Goal: Task Accomplishment & Management: Complete application form

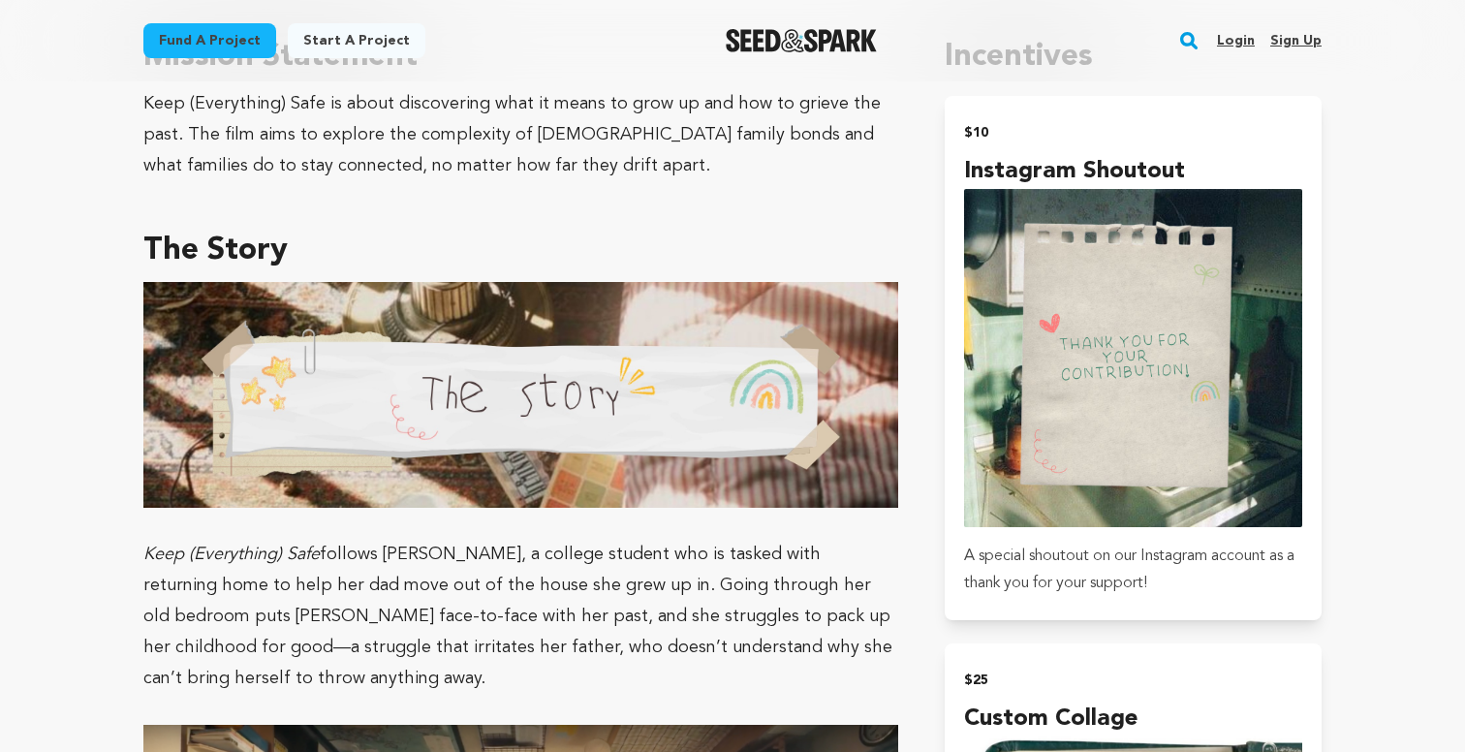
scroll to position [1152, 0]
click at [648, 405] on img at bounding box center [520, 395] width 755 height 227
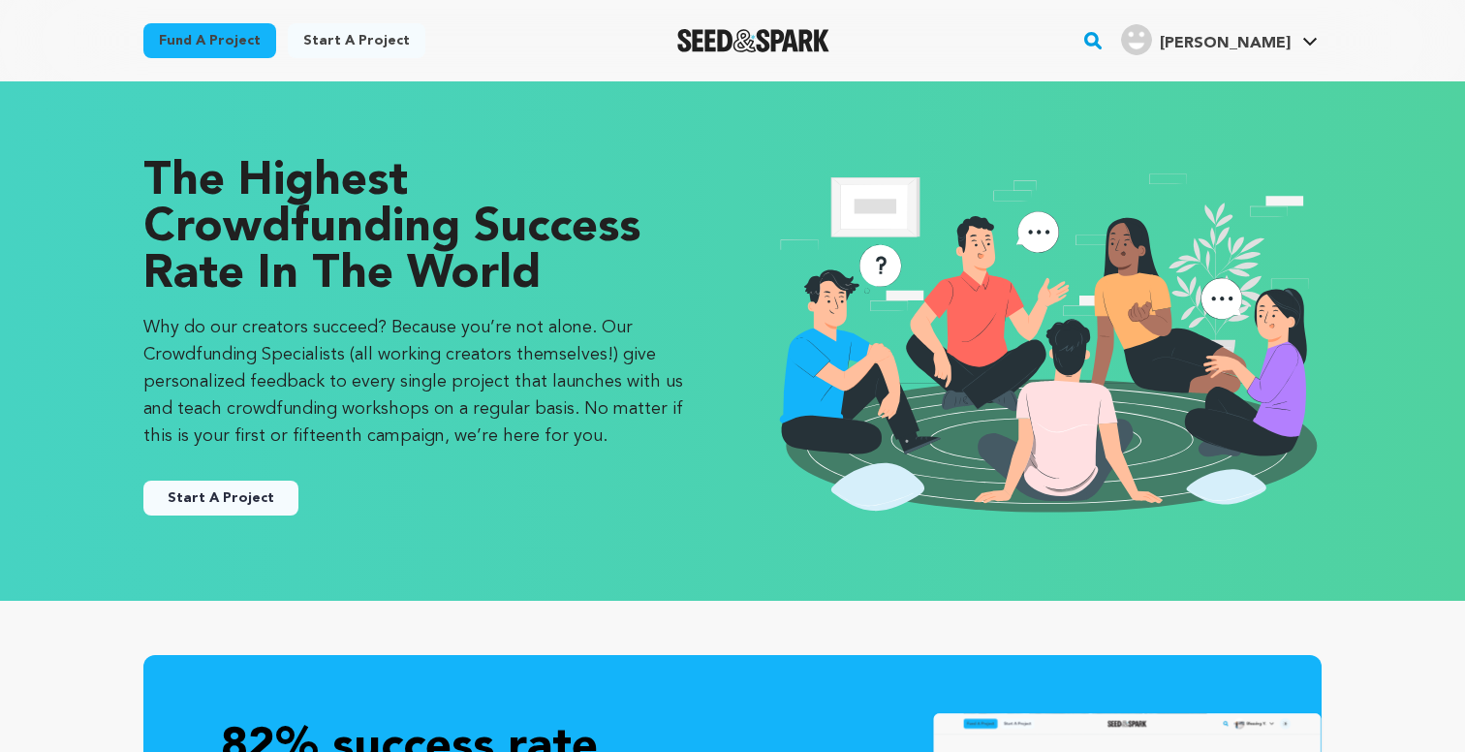
click at [317, 43] on link "Start a project" at bounding box center [357, 40] width 138 height 35
click at [387, 48] on link "Start a project" at bounding box center [357, 40] width 138 height 35
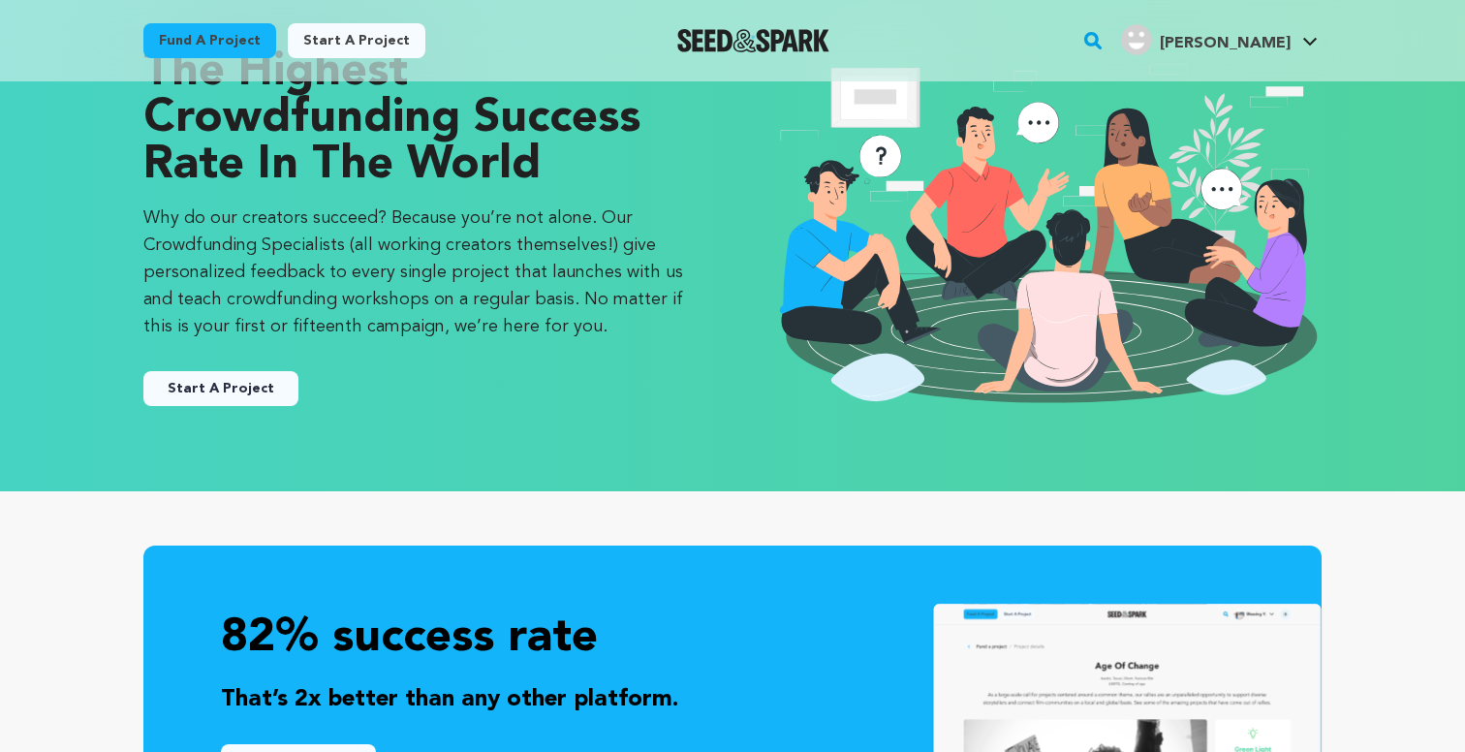
scroll to position [114, 0]
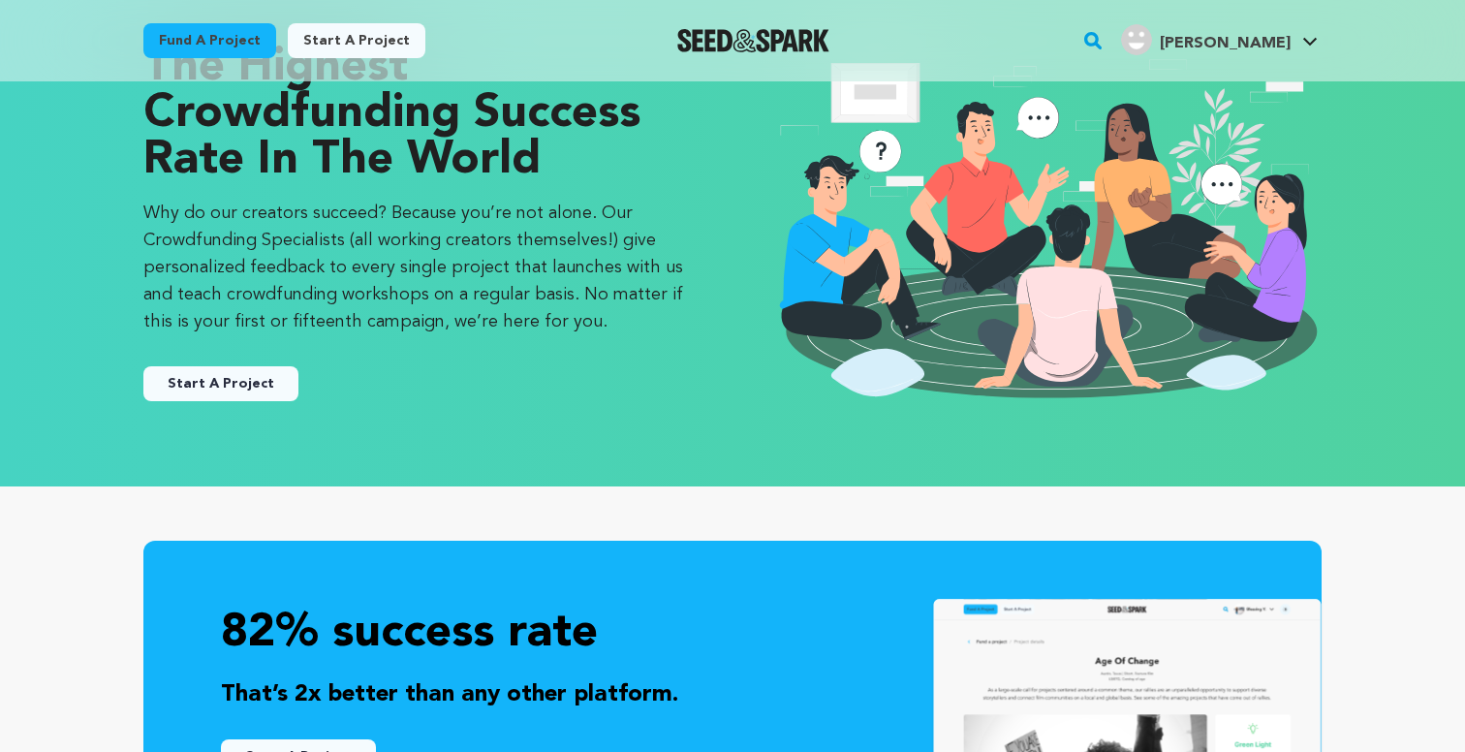
click at [254, 386] on button "Start A Project" at bounding box center [220, 383] width 155 height 35
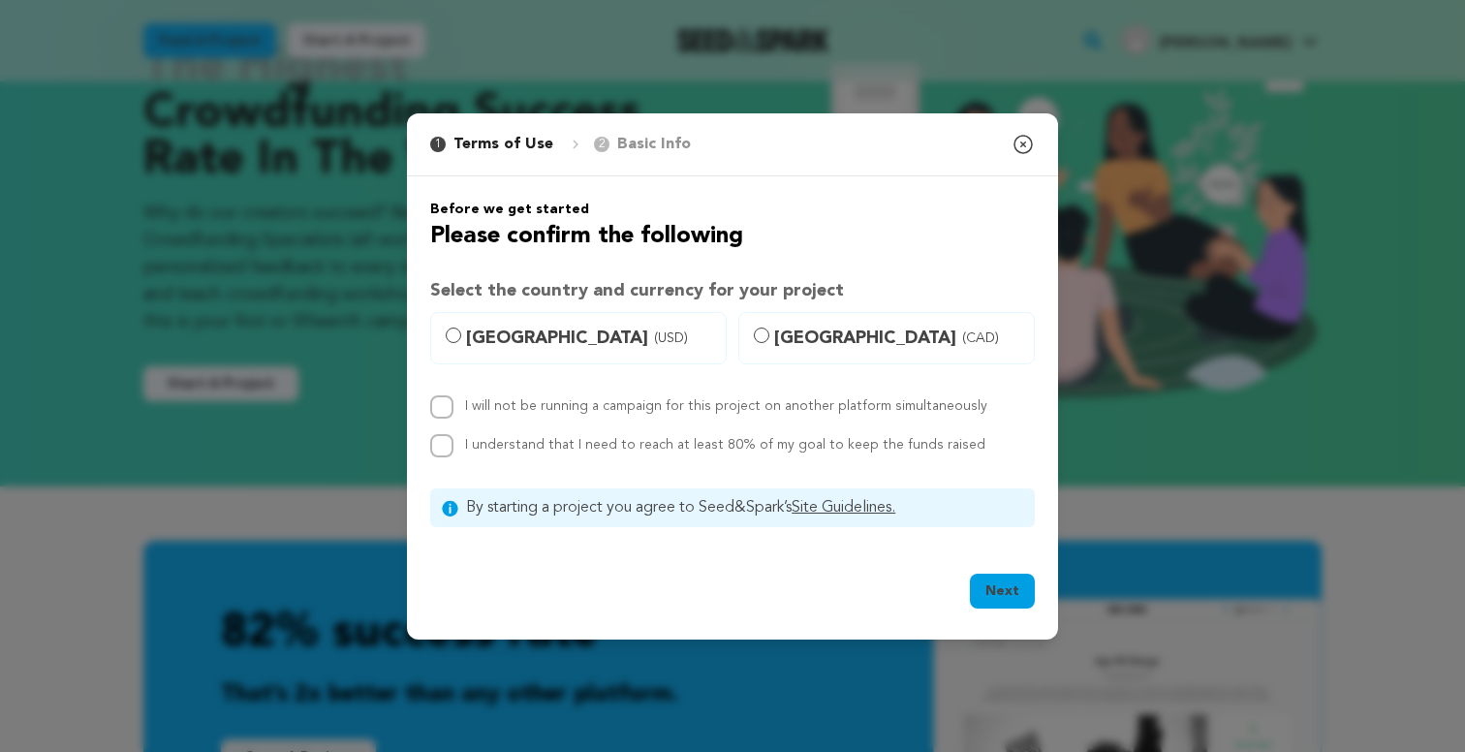
click at [544, 344] on span "United States (USD)" at bounding box center [590, 337] width 248 height 27
click at [461, 343] on input "United States (USD)" at bounding box center [453, 334] width 15 height 15
radio input "true"
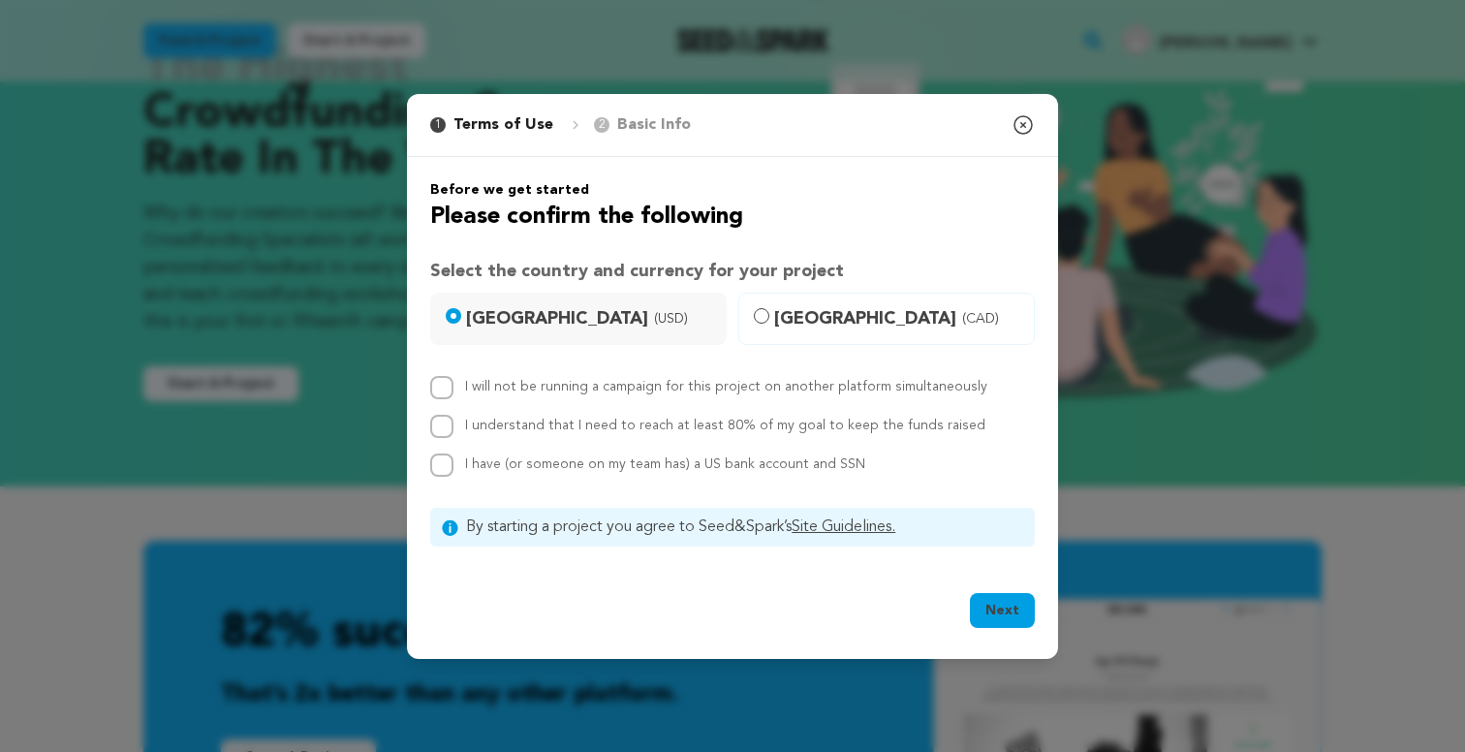
click at [438, 378] on input "I will not be running a campaign for this project on another platform simultane…" at bounding box center [441, 387] width 23 height 23
checkbox input "true"
click at [451, 423] on input "I understand that I need to reach at least 80% of my goal to keep the funds rai…" at bounding box center [441, 426] width 23 height 23
checkbox input "true"
click at [441, 453] on input "I have (or someone on my team has) a US bank account and SSN" at bounding box center [441, 464] width 23 height 23
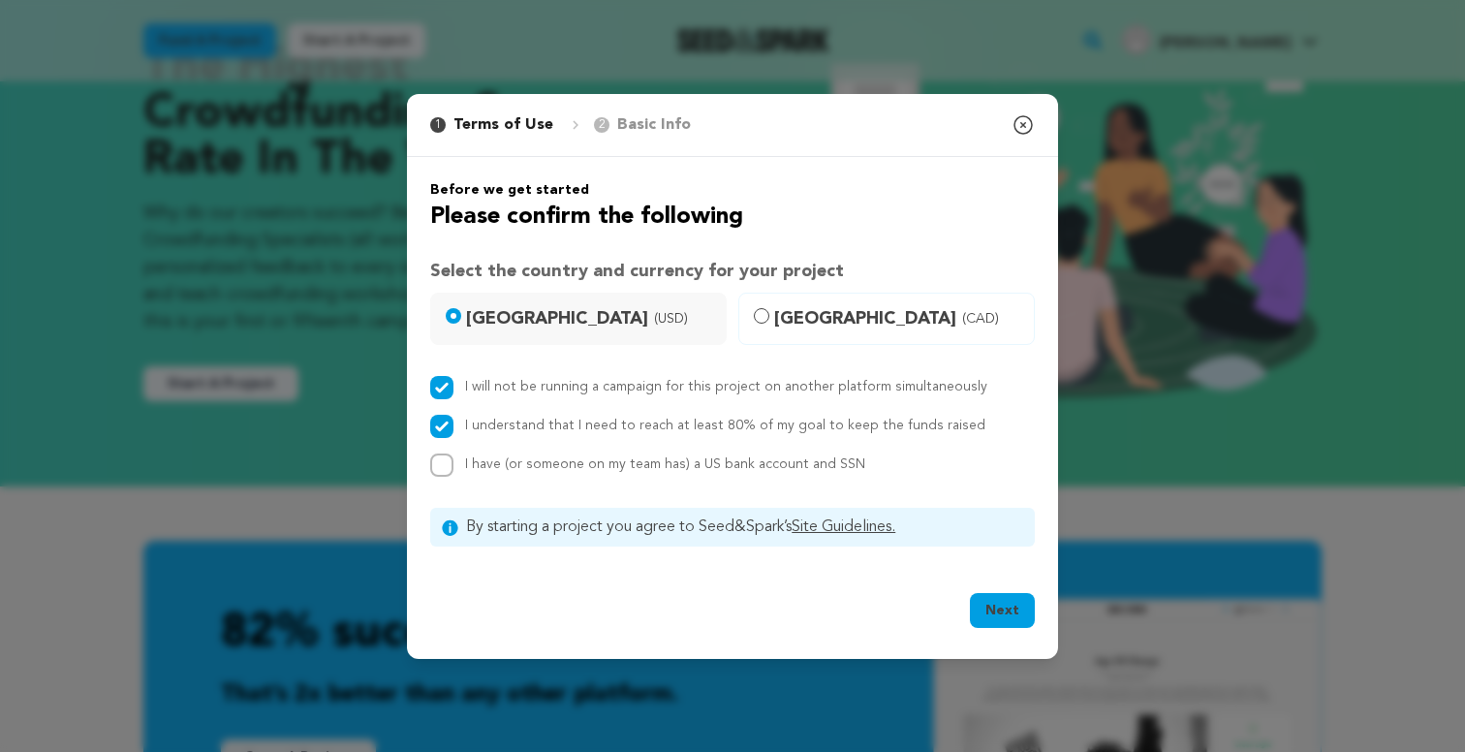
checkbox input "true"
click at [993, 610] on button "Next" at bounding box center [1002, 610] width 65 height 35
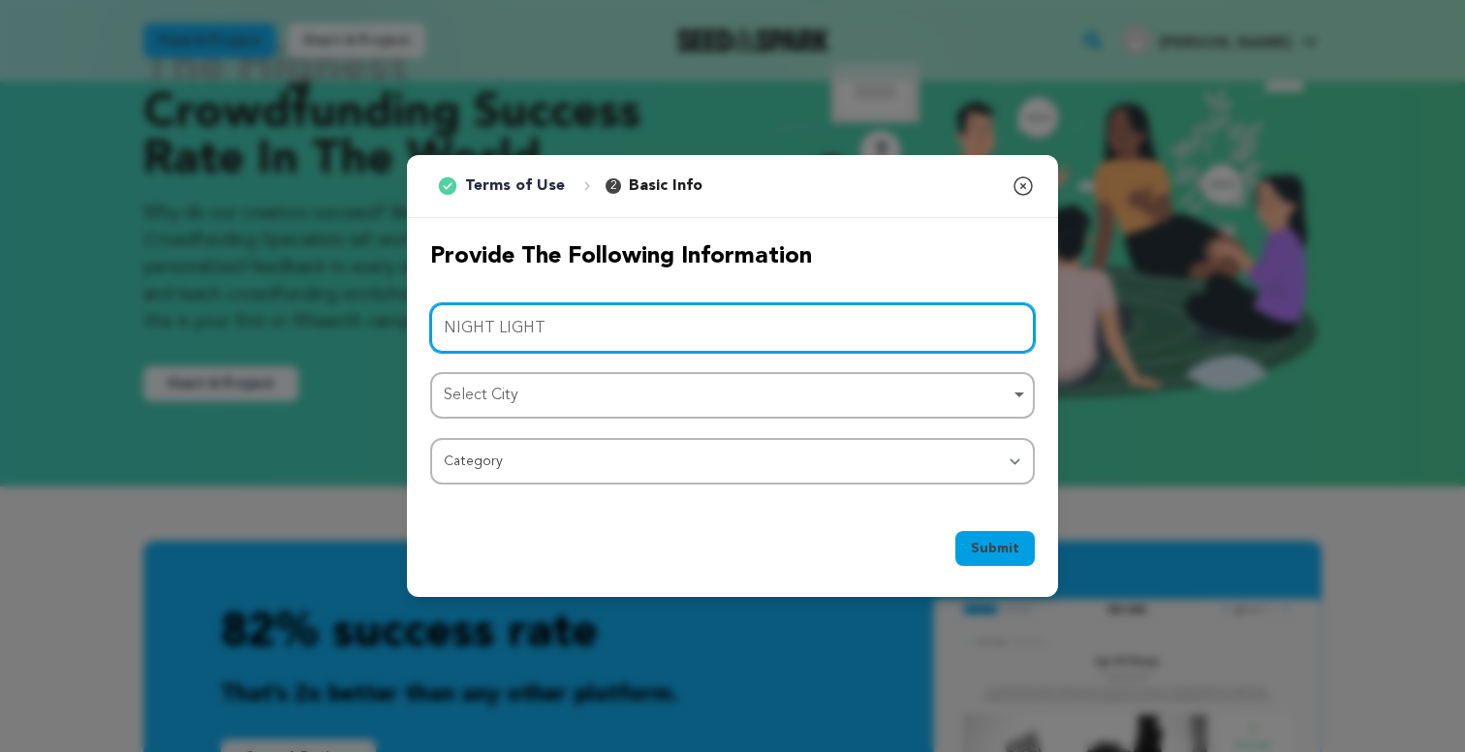
click at [695, 386] on div "Select City Remove item" at bounding box center [727, 396] width 566 height 28
type input "NIGHT LIGHT"
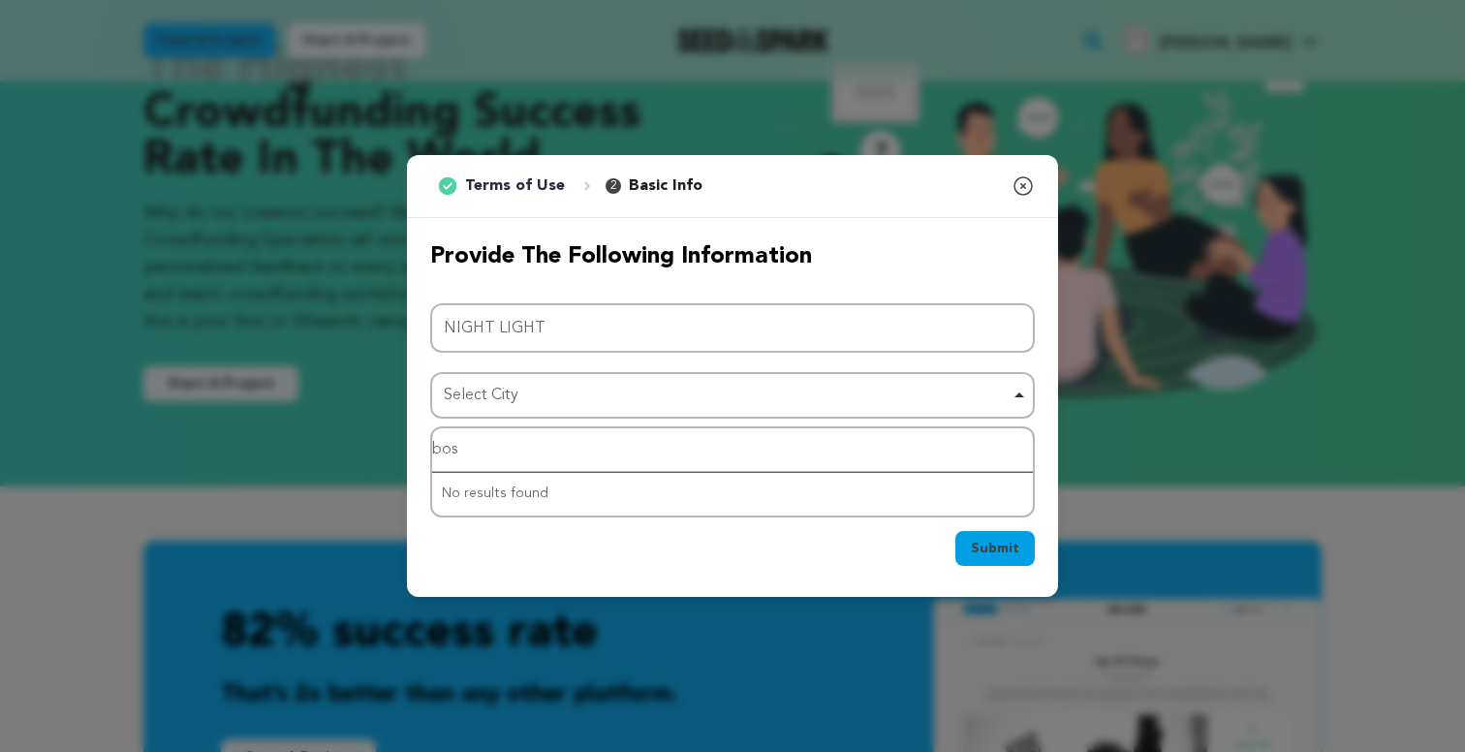
type input "bost"
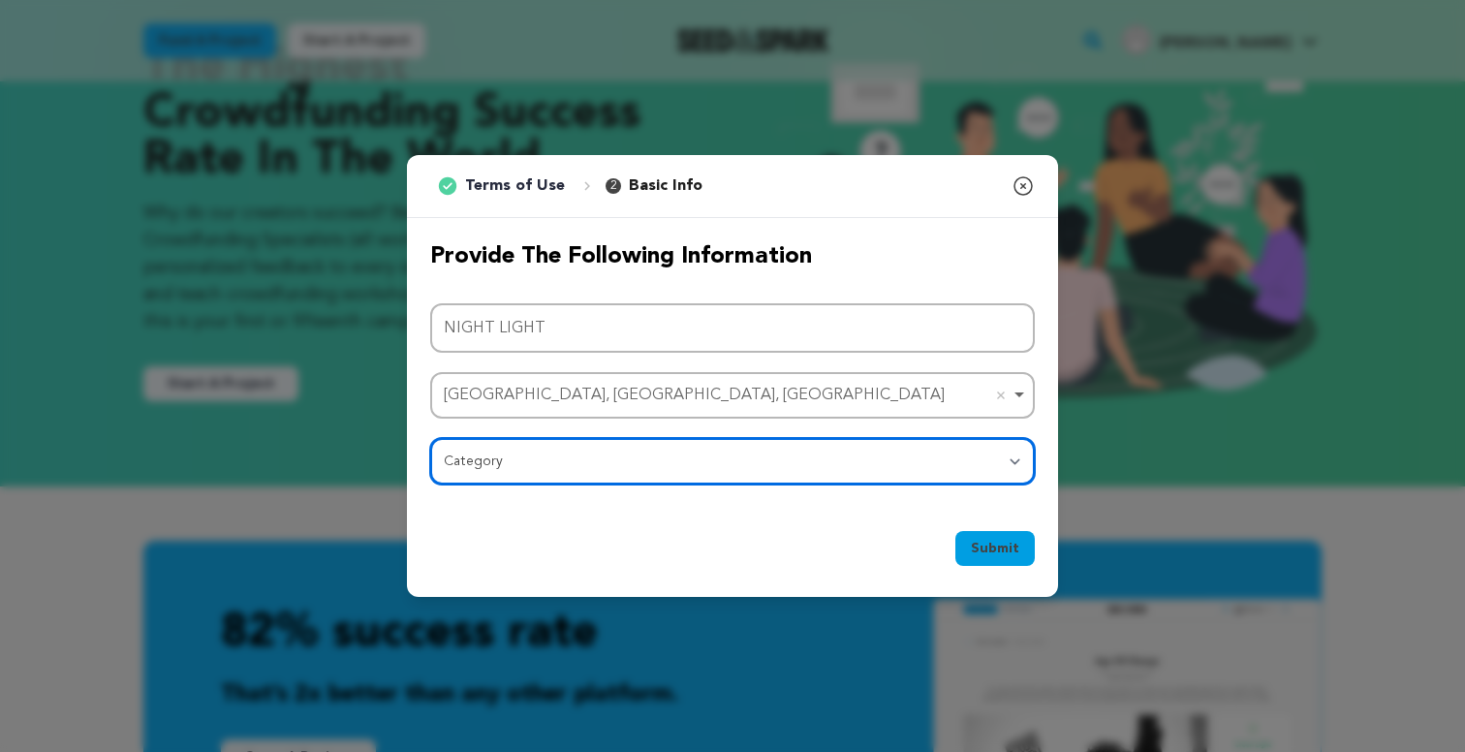
select select "383"
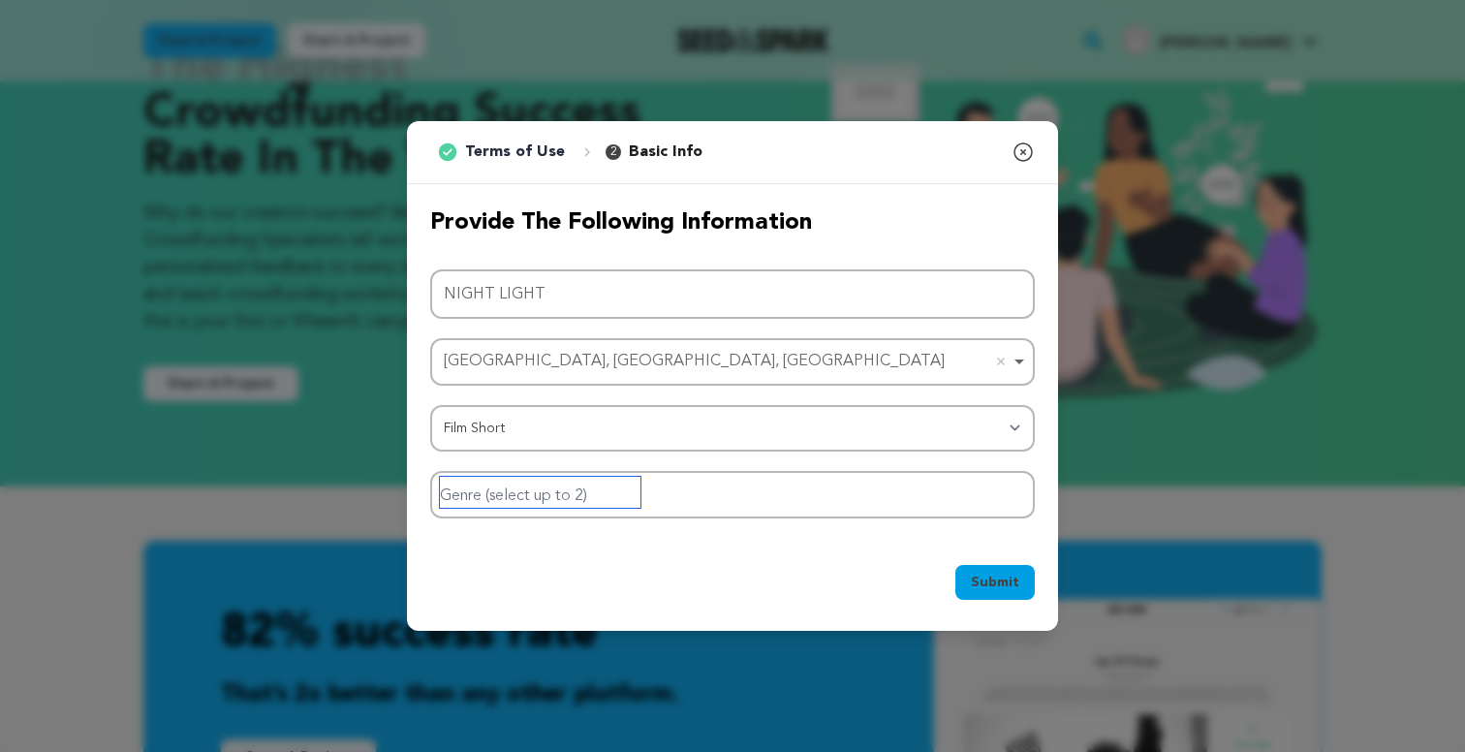
click at [553, 504] on input "Genre (select up to 2)" at bounding box center [540, 492] width 201 height 31
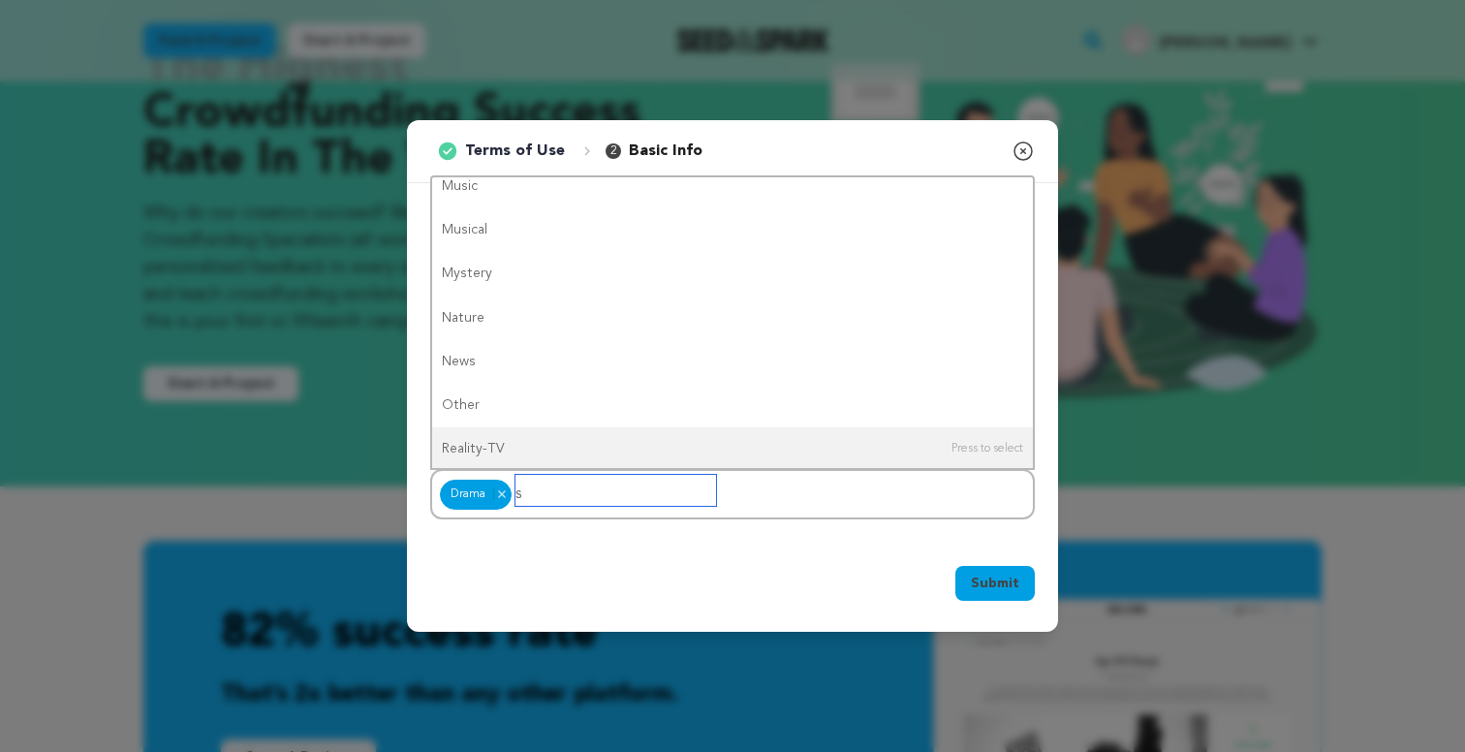
scroll to position [0, 0]
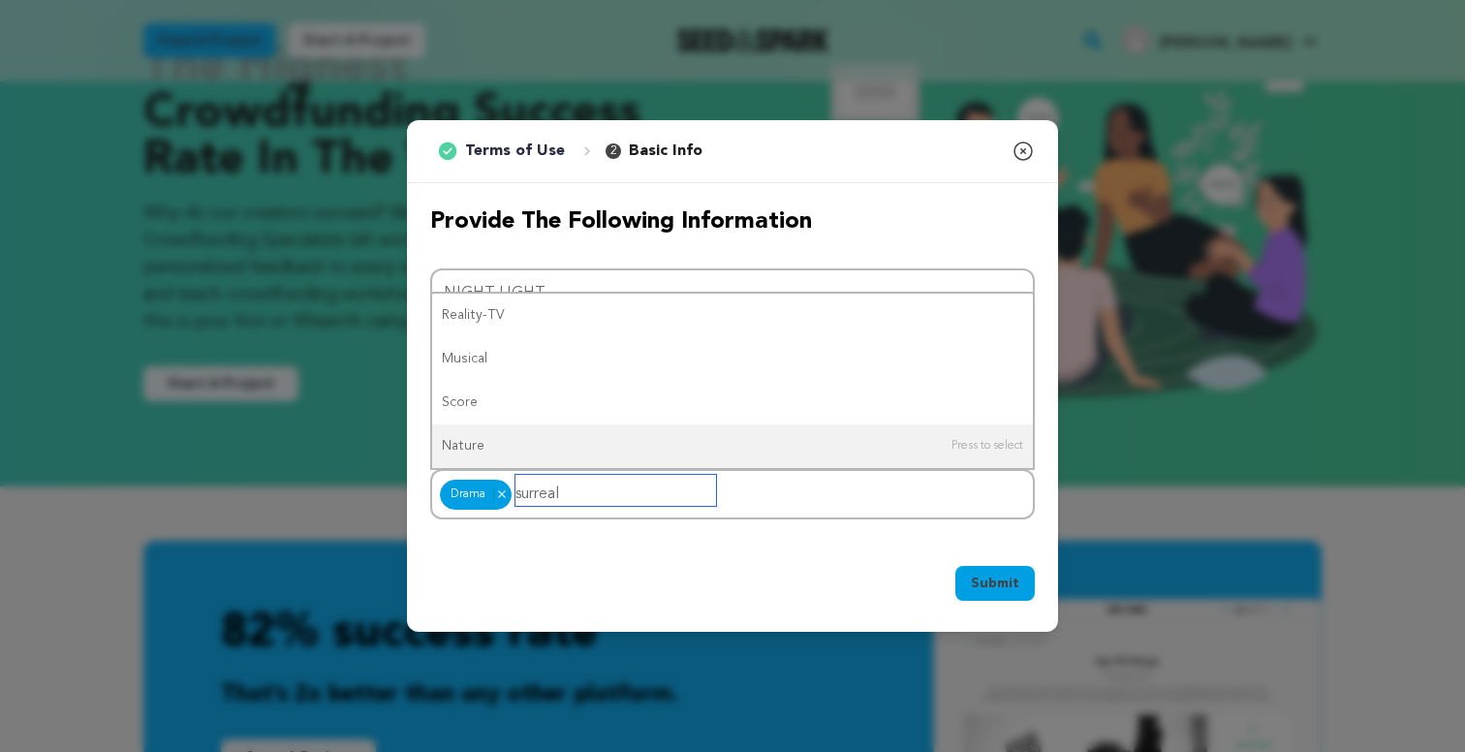
click at [798, 492] on div "Drama Drama Remove item surreal" at bounding box center [732, 494] width 604 height 50
type input "surreal"
click at [978, 584] on span "Submit" at bounding box center [995, 582] width 48 height 19
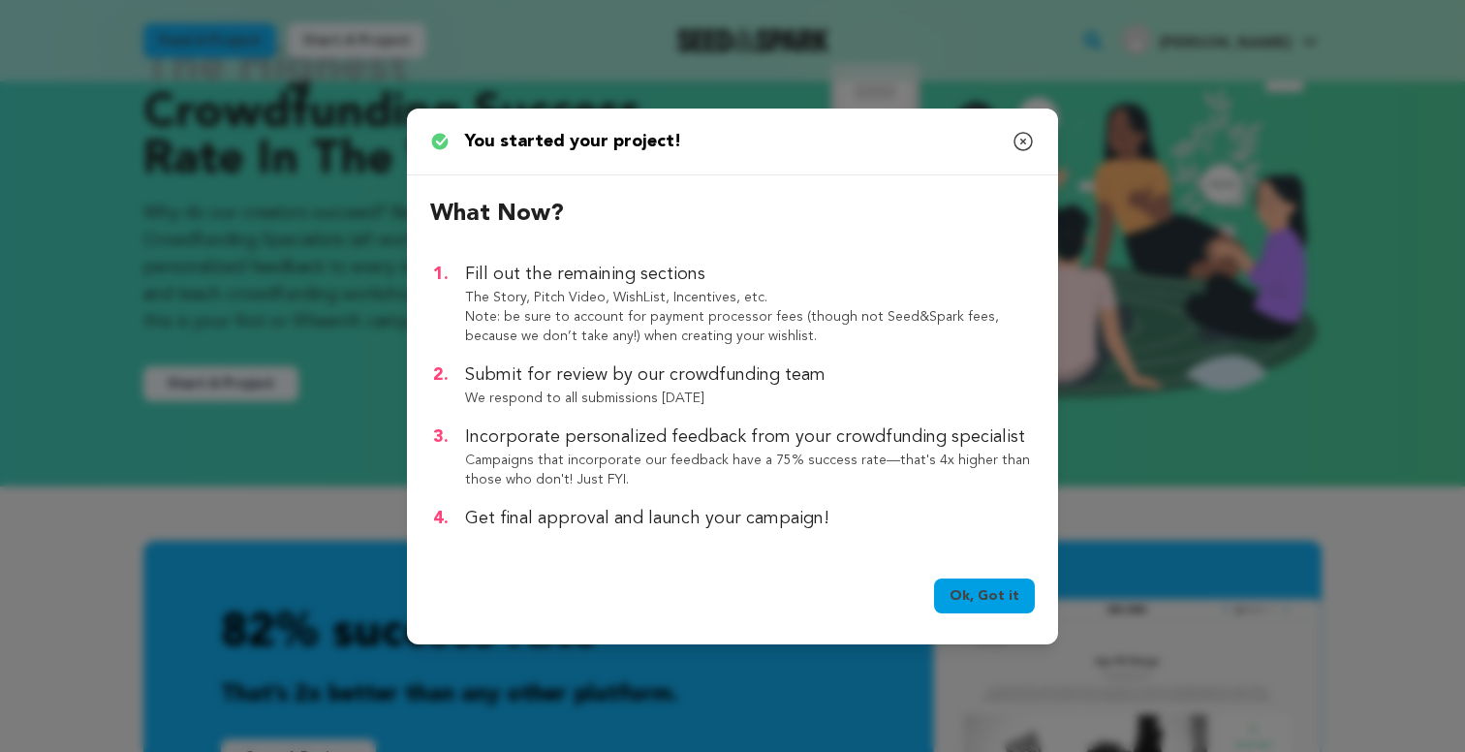
click at [1004, 599] on link "Ok, Got it" at bounding box center [984, 595] width 101 height 35
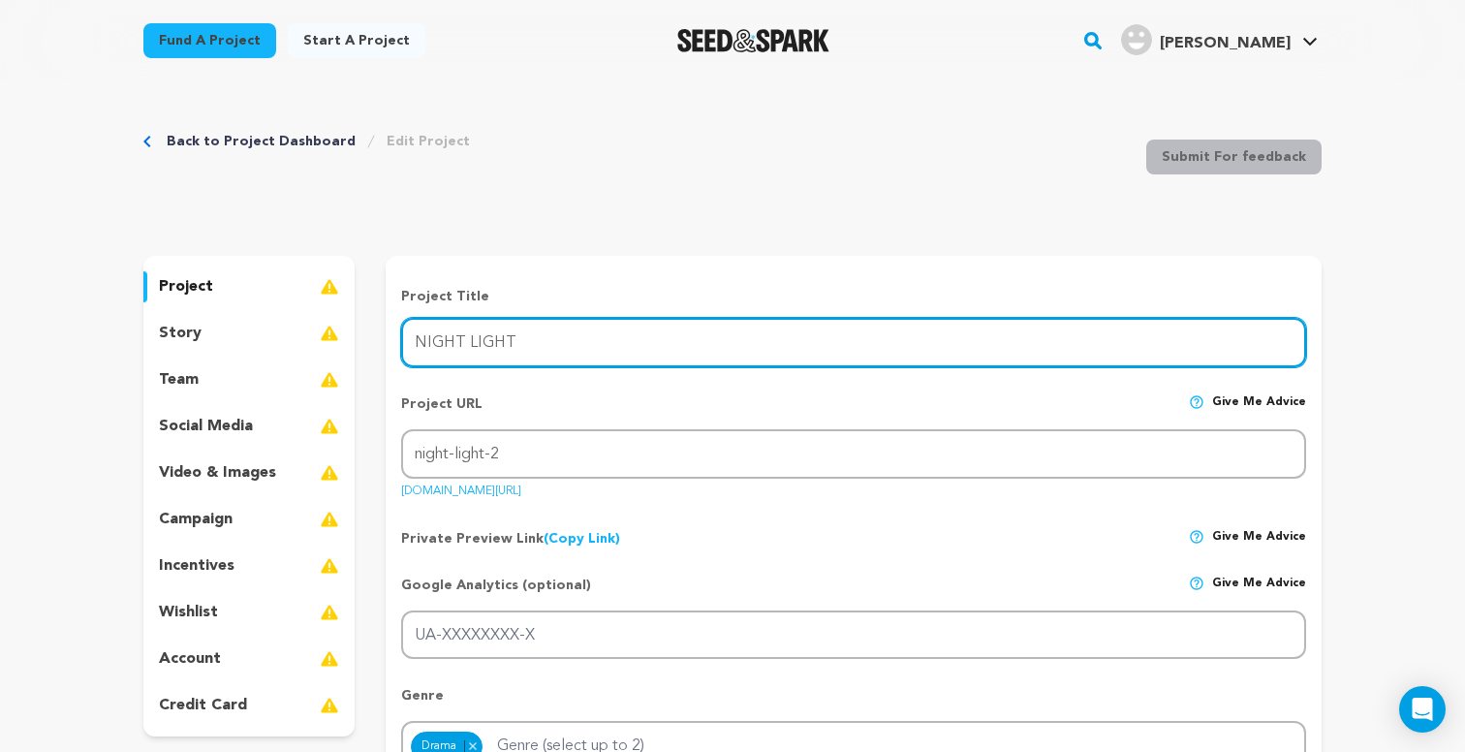
click at [635, 345] on input "NIGHT LIGHT" at bounding box center [853, 342] width 905 height 49
type input "NIGHT LIGHT (Phase 2)"
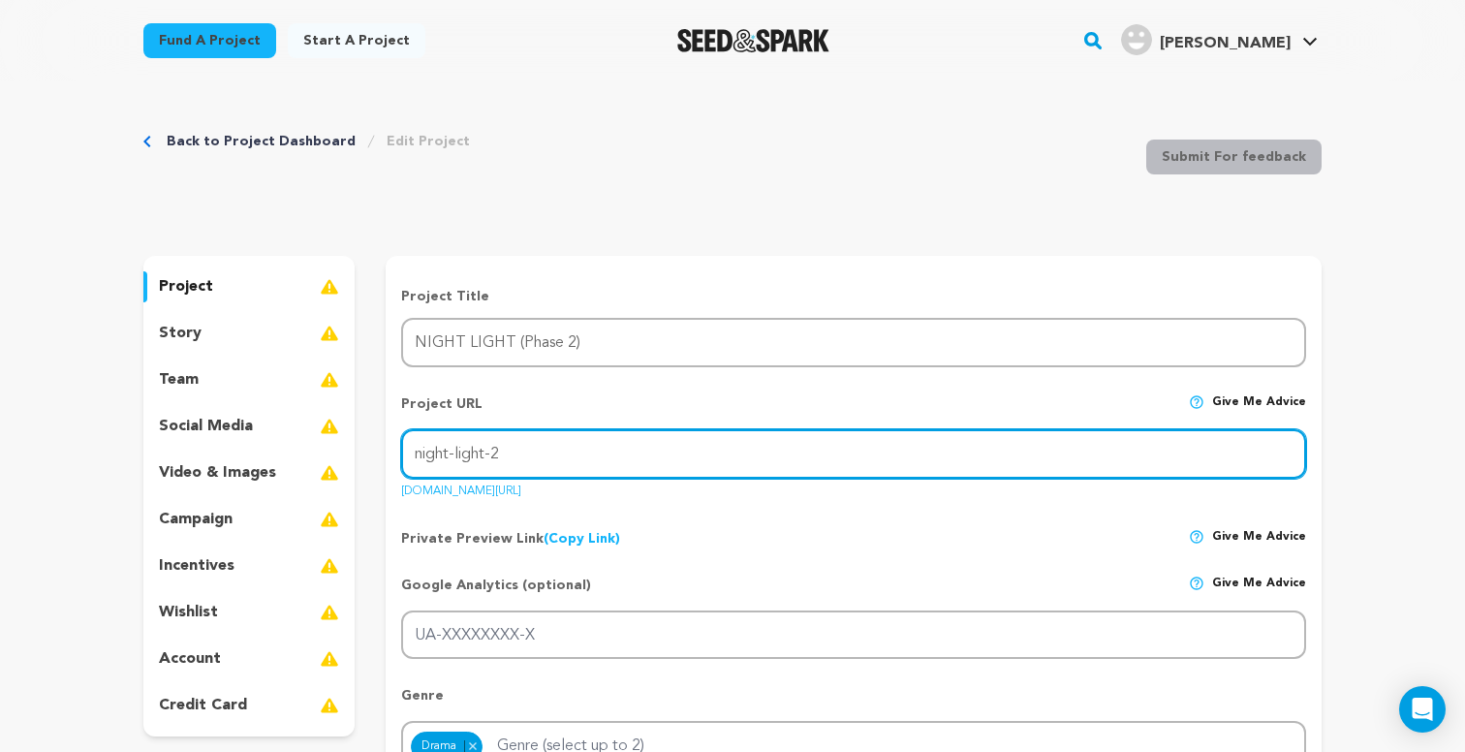
click at [610, 453] on input "night-light-2" at bounding box center [853, 453] width 905 height 49
type input "night-light"
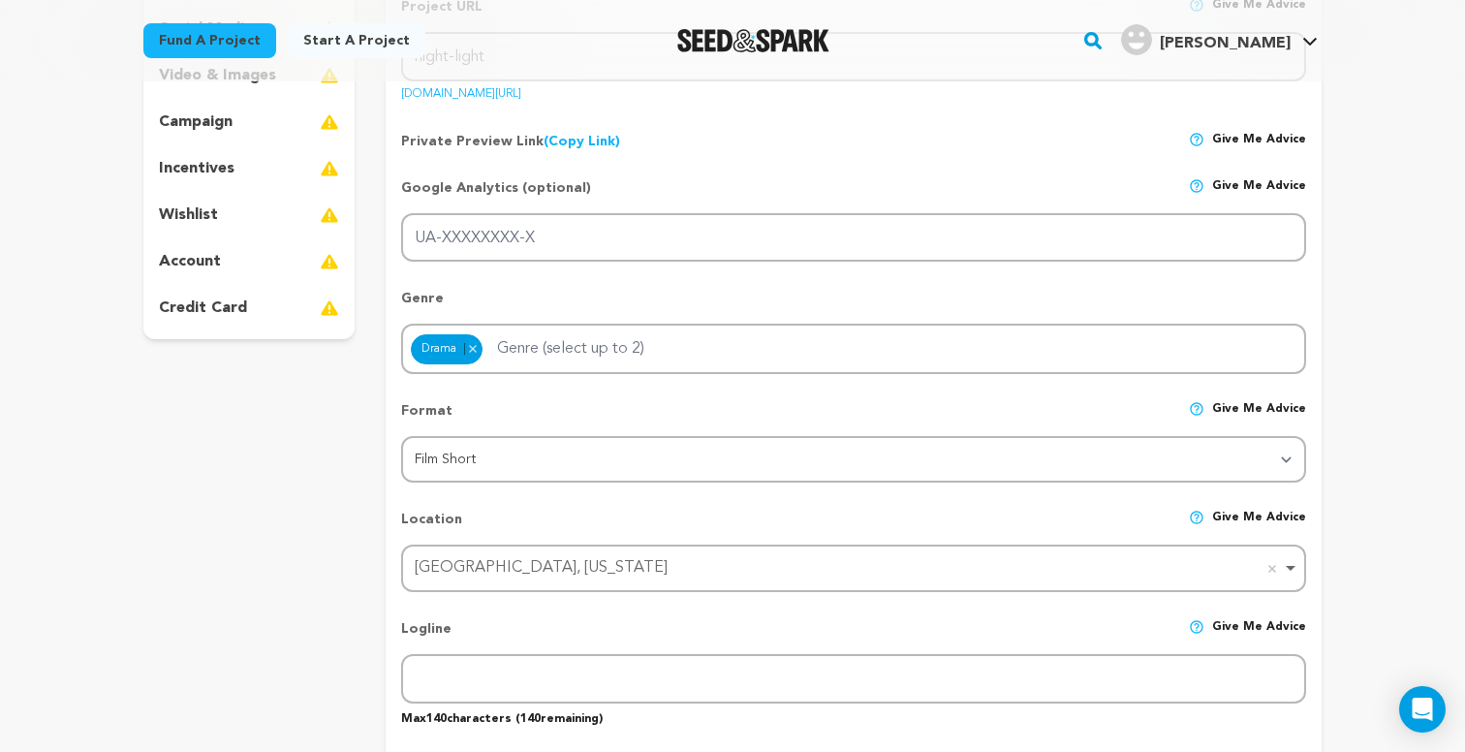
scroll to position [435, 0]
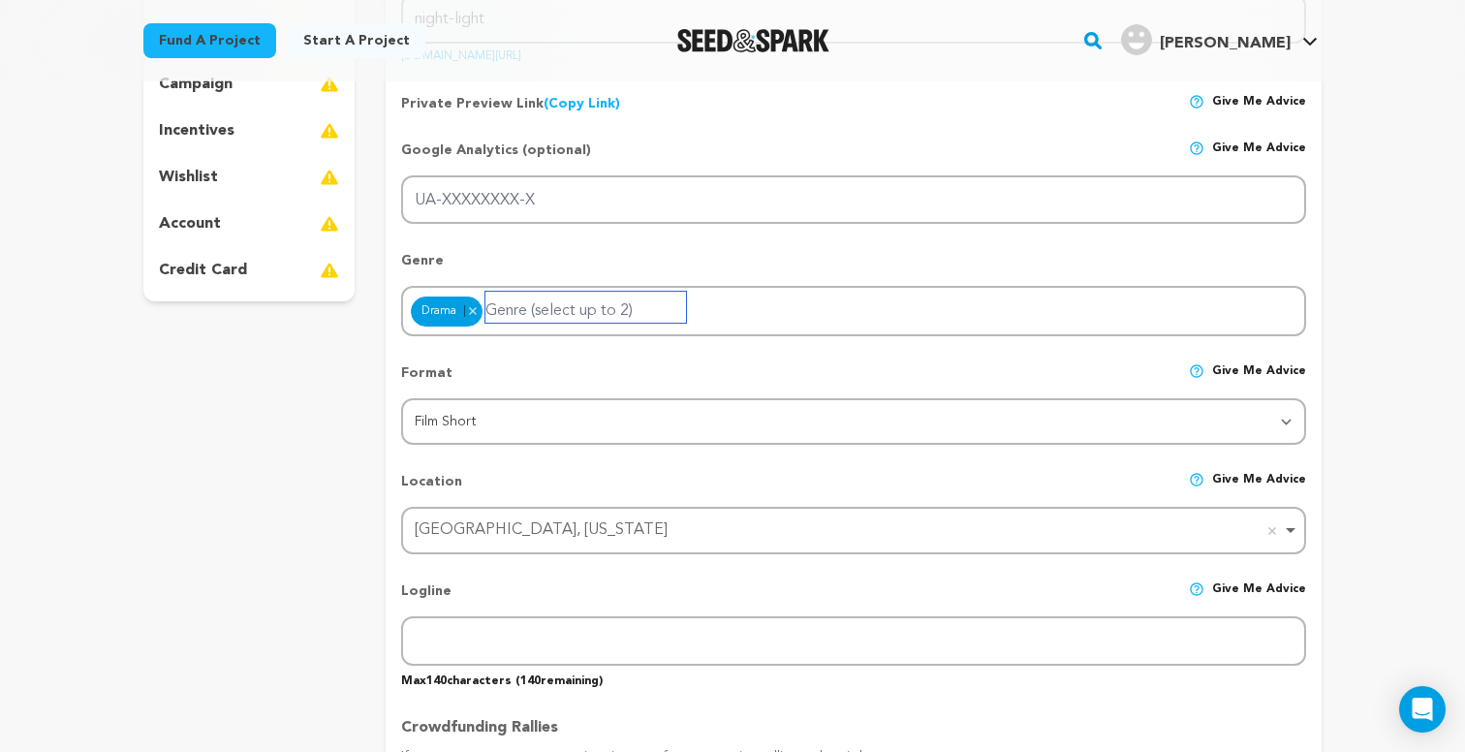
click at [602, 311] on input "Genre (select up to 2)" at bounding box center [585, 307] width 201 height 31
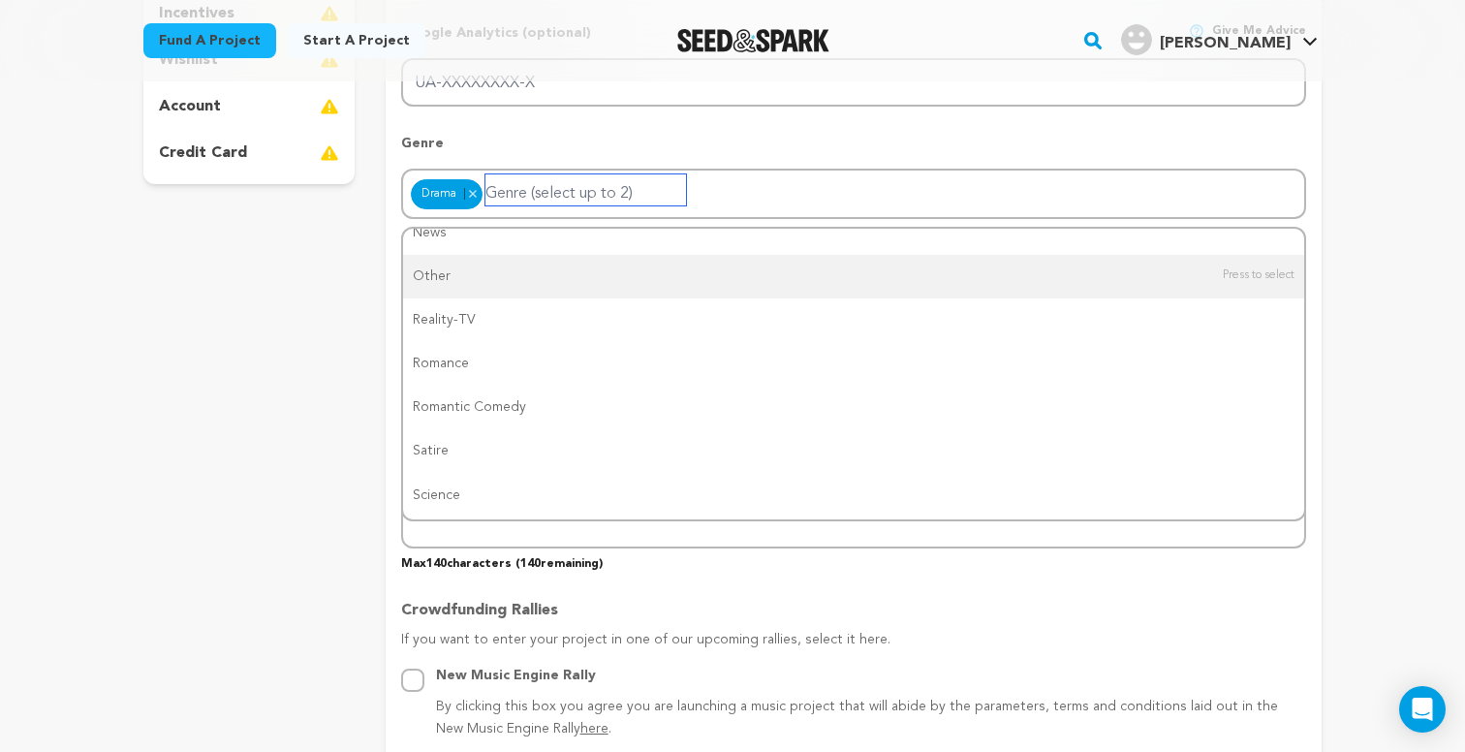
scroll to position [0, 0]
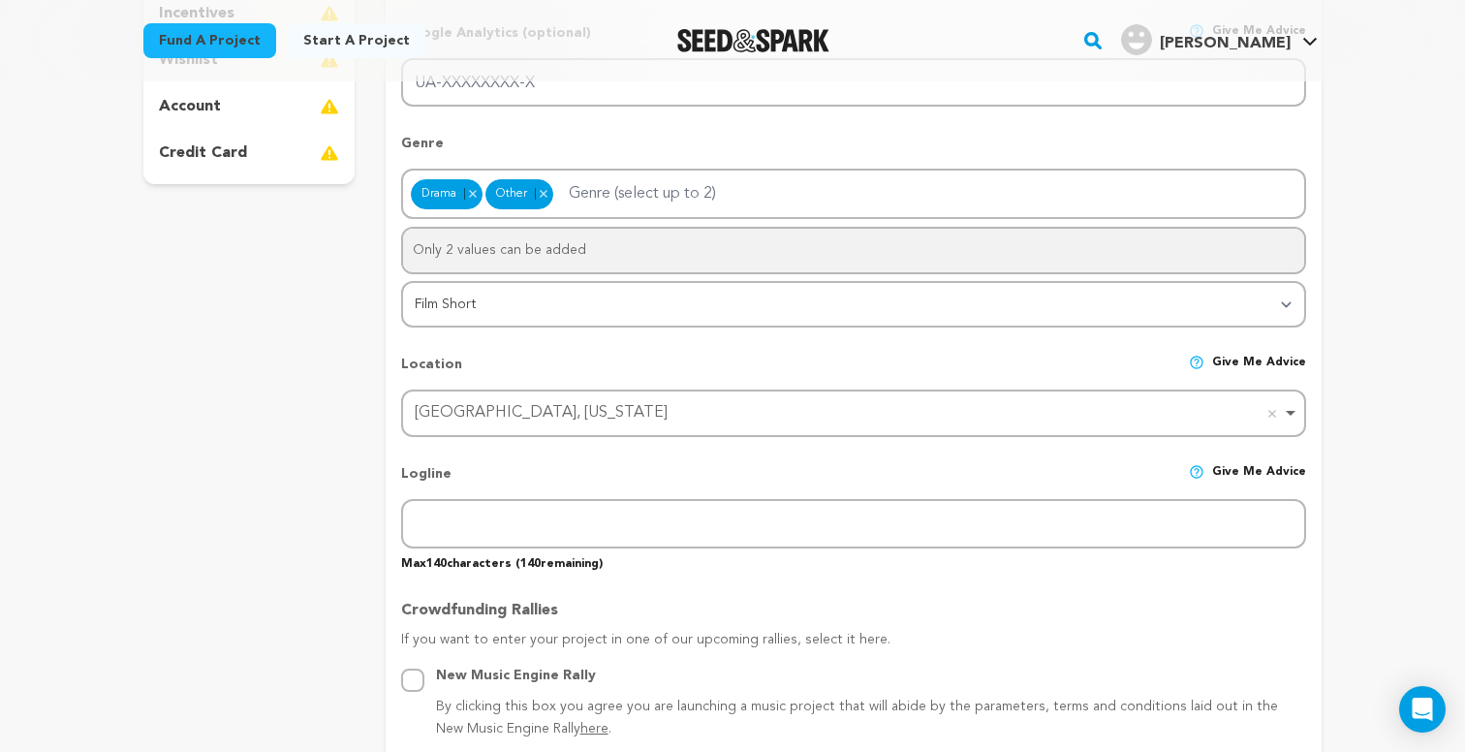
click at [565, 343] on div "Location Give me advice [GEOGRAPHIC_DATA], [US_STATE] [GEOGRAPHIC_DATA], [US_ST…" at bounding box center [853, 388] width 905 height 98
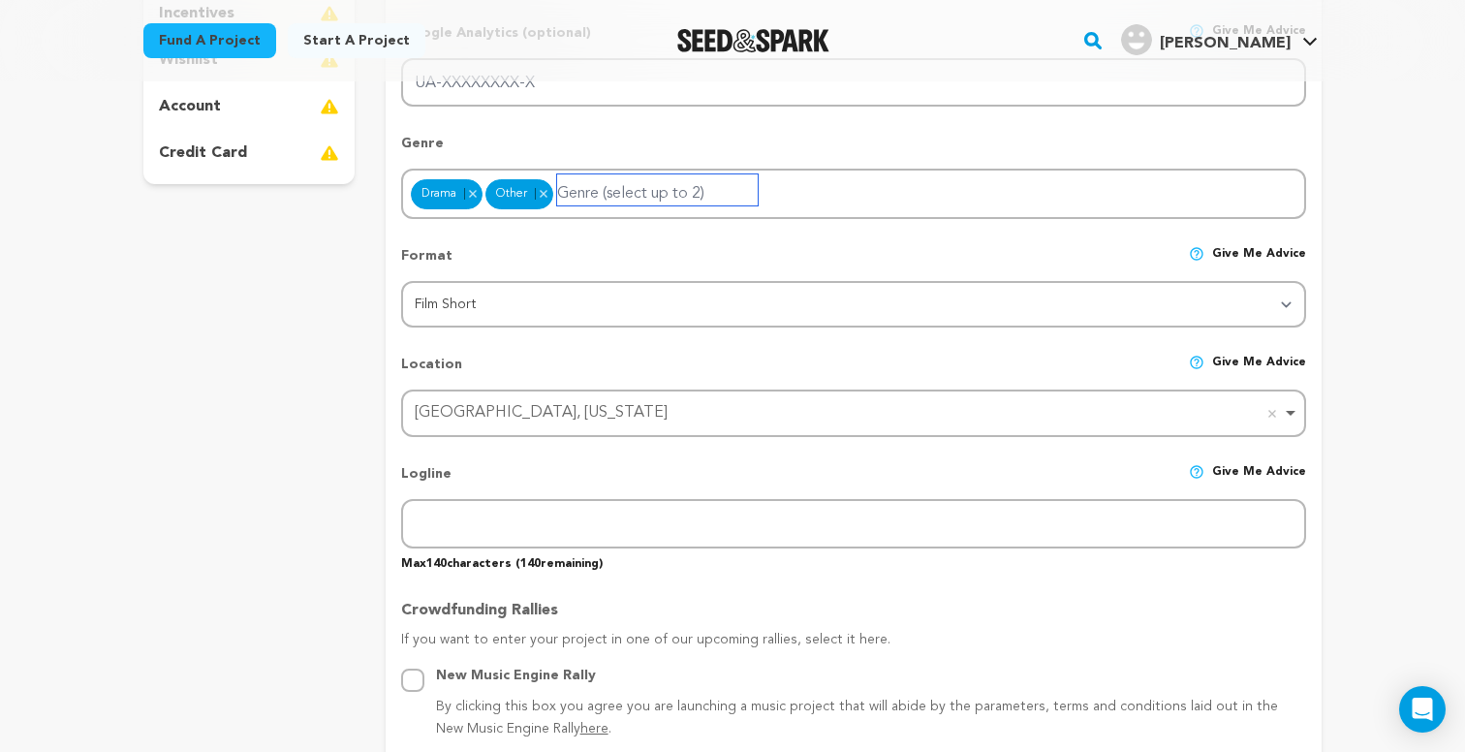
click at [515, 188] on div "Other Remove item" at bounding box center [519, 194] width 68 height 31
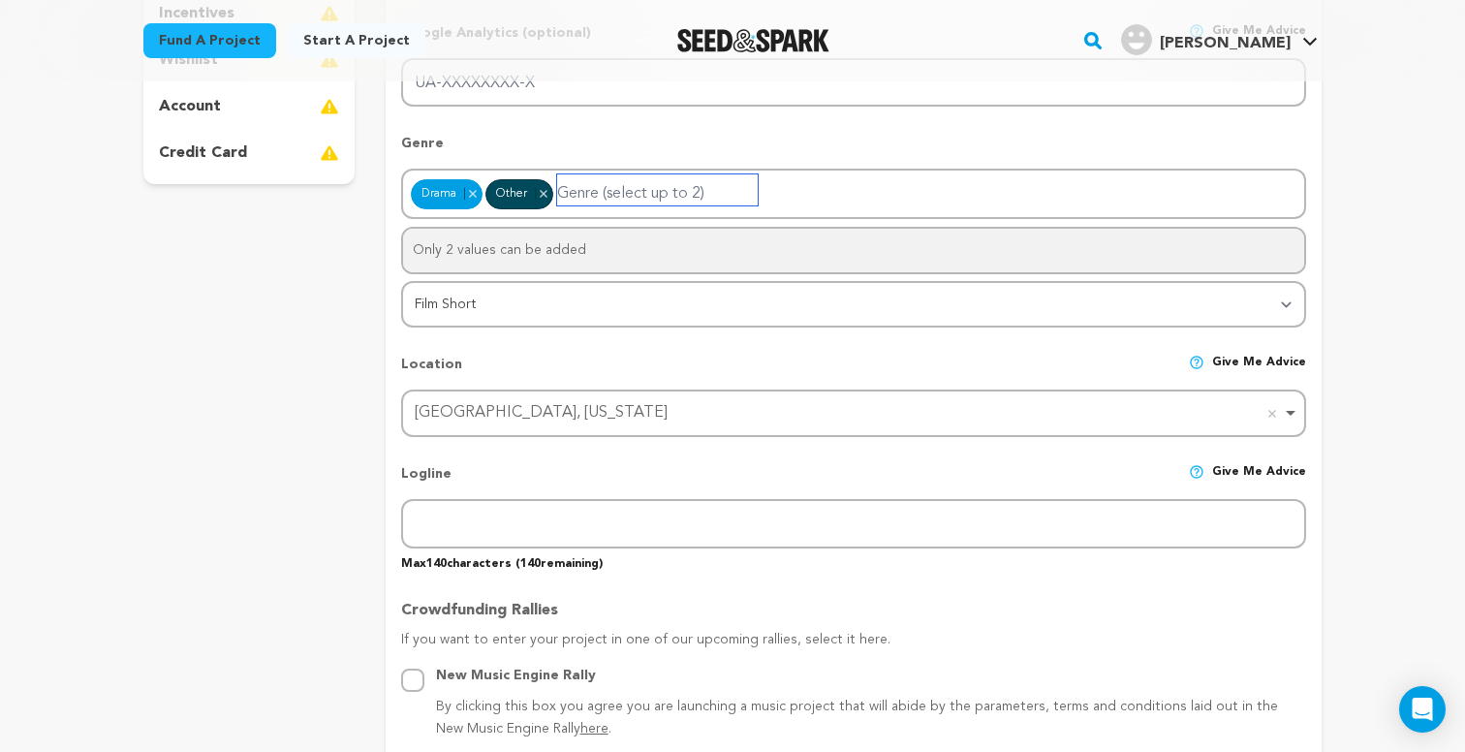
click at [580, 188] on input "Genre (select up to 2)" at bounding box center [657, 189] width 201 height 31
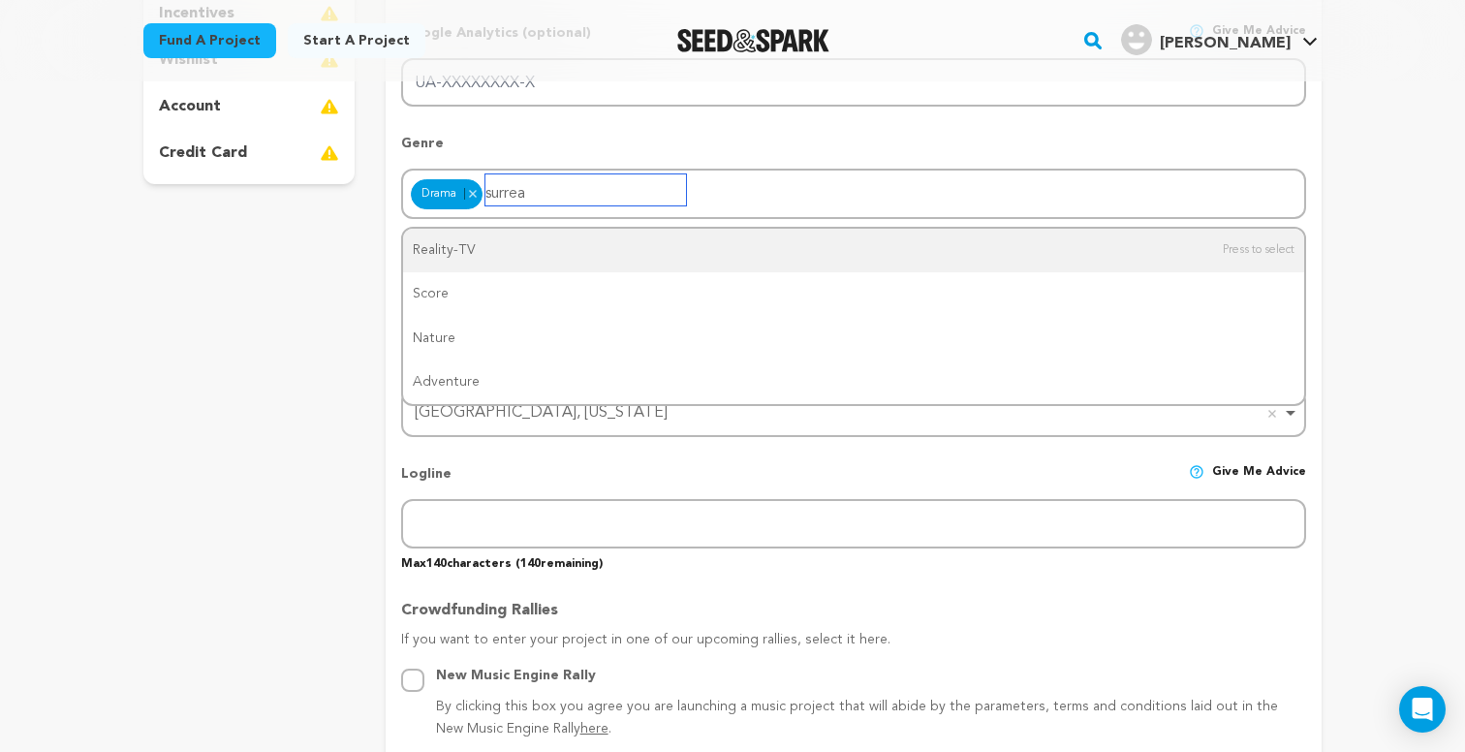
type input "surreal"
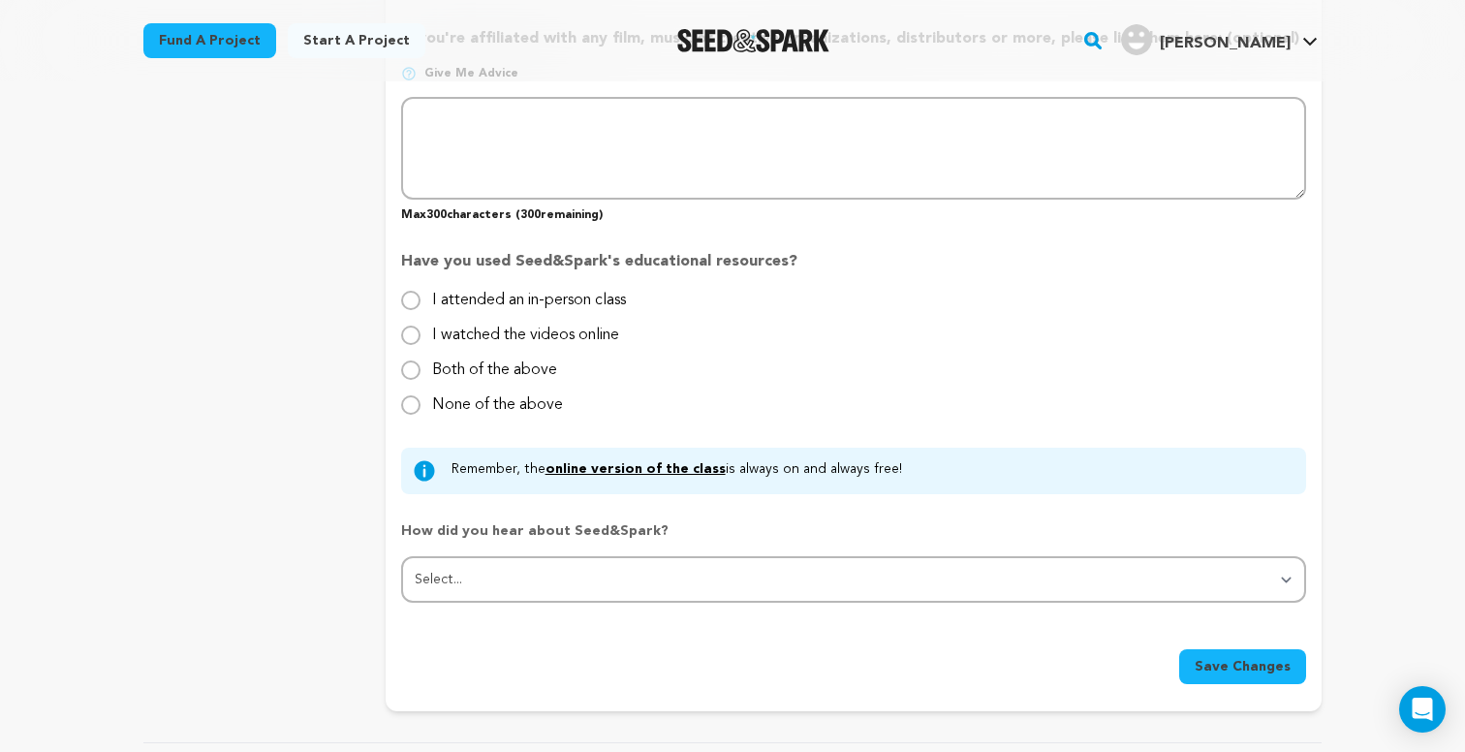
scroll to position [1794, 0]
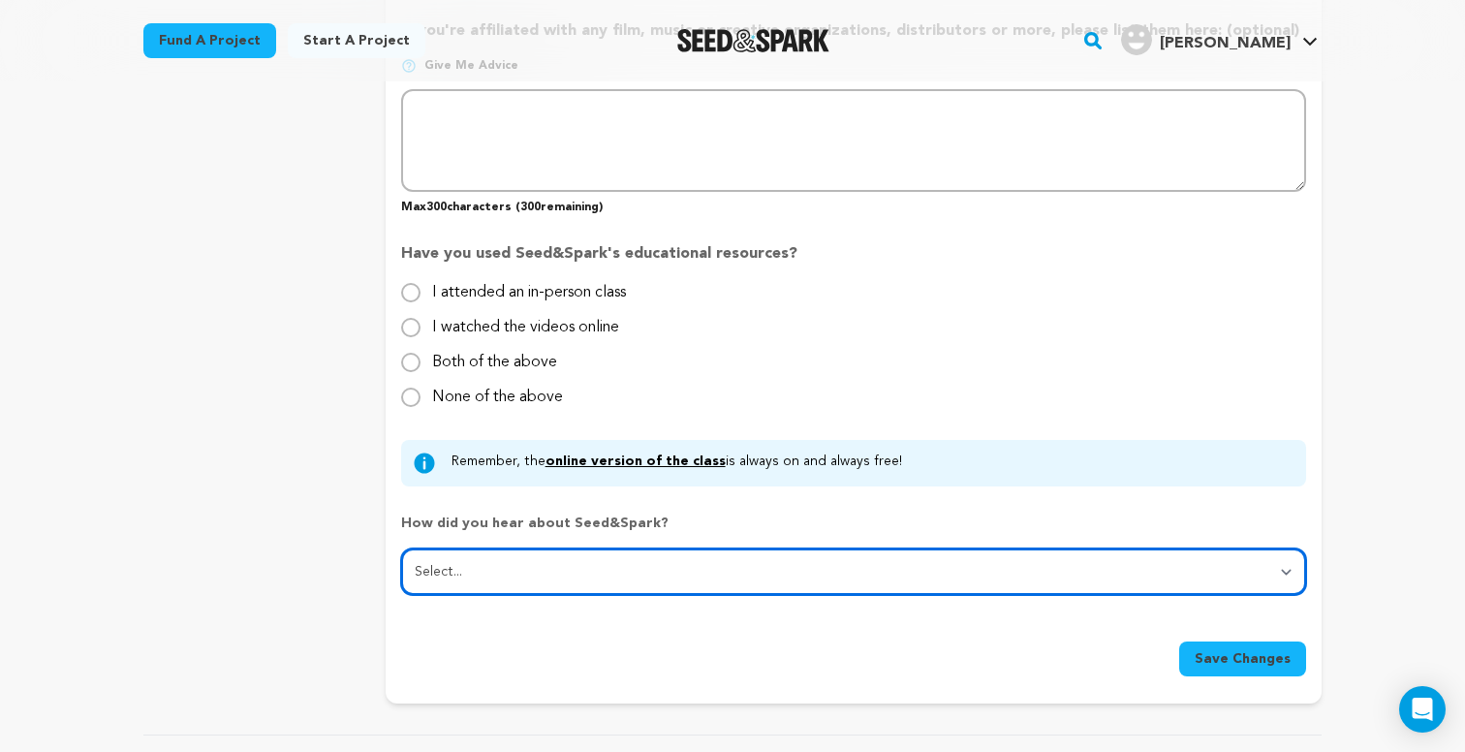
select select "1"
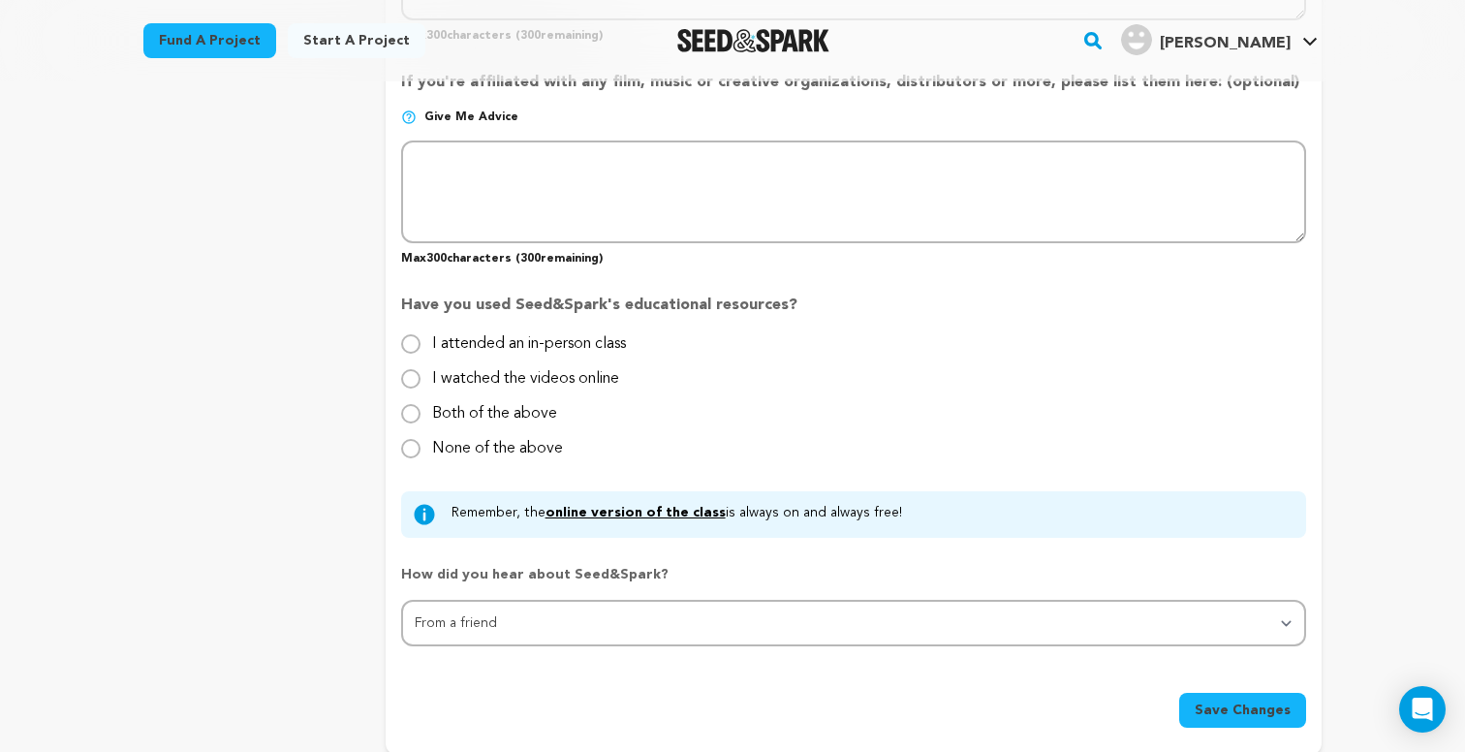
click at [501, 446] on label "None of the above" at bounding box center [497, 440] width 131 height 31
click at [420, 446] on input "None of the above" at bounding box center [410, 448] width 19 height 19
radio input "true"
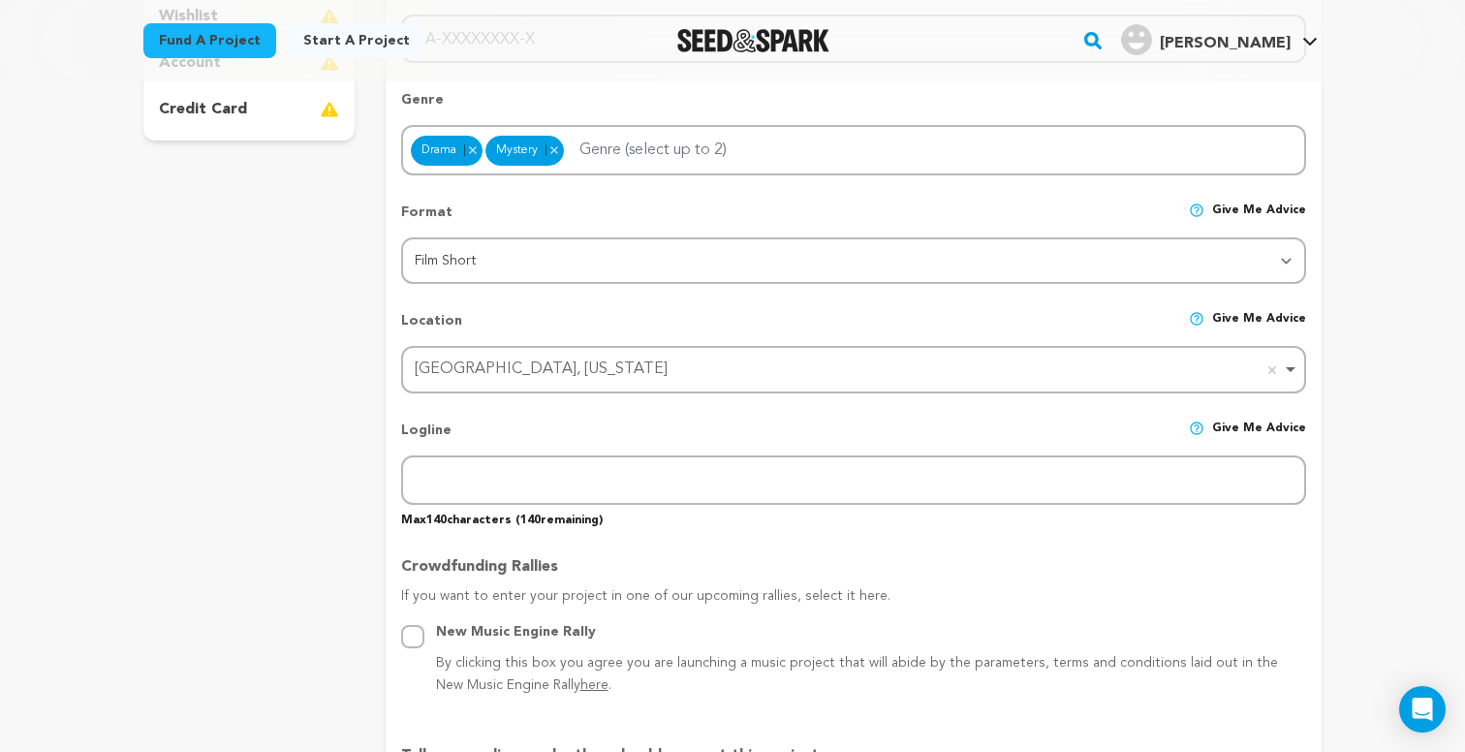
scroll to position [600, 0]
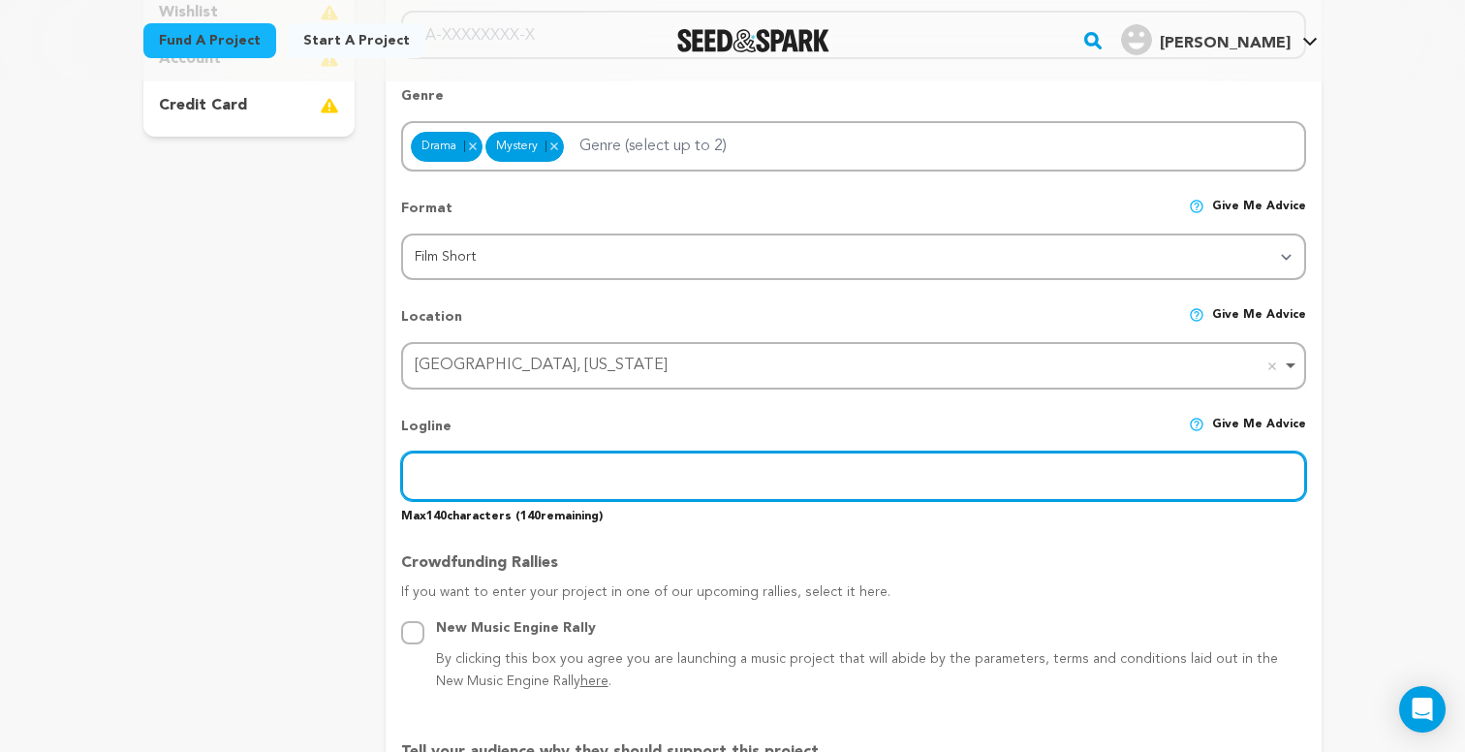
click at [537, 474] on input "text" at bounding box center [853, 475] width 905 height 49
paste input "When a strange alluring light presents itself within his school, a night janito…"
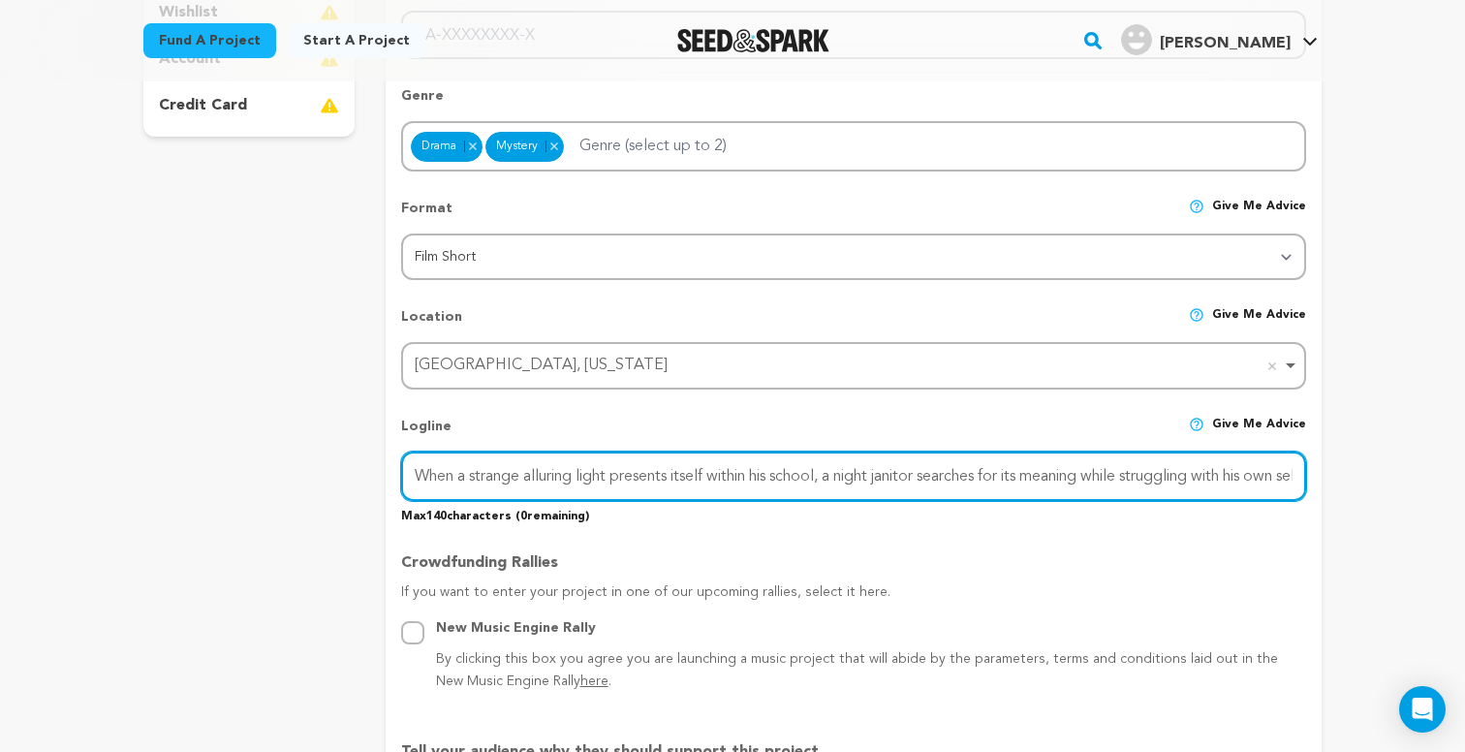
click at [625, 475] on input "When a strange alluring light presents itself within his school, a night janito…" at bounding box center [853, 475] width 905 height 49
drag, startPoint x: 577, startPoint y: 458, endPoint x: 396, endPoint y: 444, distance: 181.7
drag, startPoint x: 718, startPoint y: 476, endPoint x: 743, endPoint y: 478, distance: 25.3
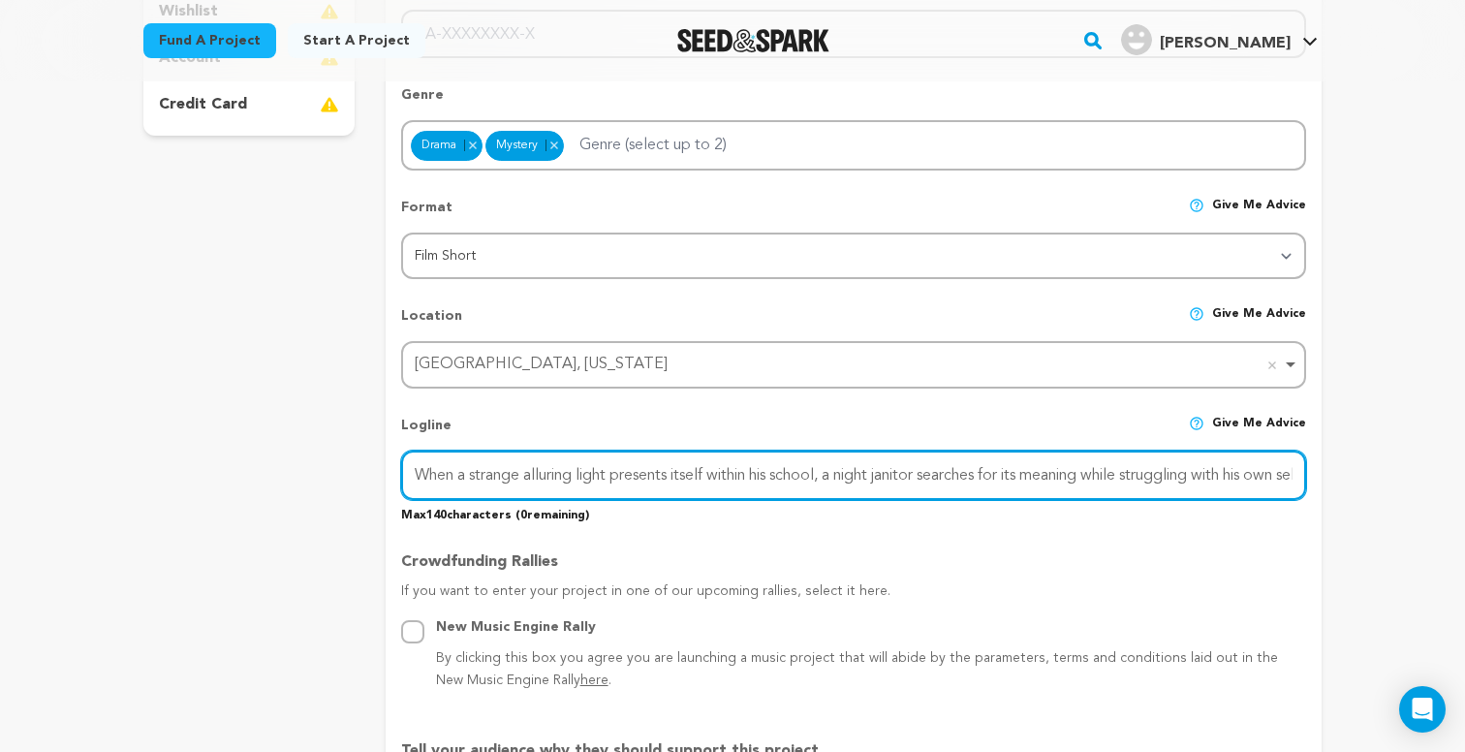
click at [743, 478] on input "When a strange alluring light presents itself within his school, a night janito…" at bounding box center [853, 474] width 905 height 49
drag, startPoint x: 889, startPoint y: 472, endPoint x: 917, endPoint y: 476, distance: 28.4
click at [917, 476] on input "When a strange alluring light presents itself in his school, a night janitor se…" at bounding box center [853, 474] width 905 height 49
drag, startPoint x: 1242, startPoint y: 479, endPoint x: 1296, endPoint y: 472, distance: 54.8
click at [1296, 472] on input "When a strange alluring light presents itself in his school, a night janitor se…" at bounding box center [853, 474] width 905 height 49
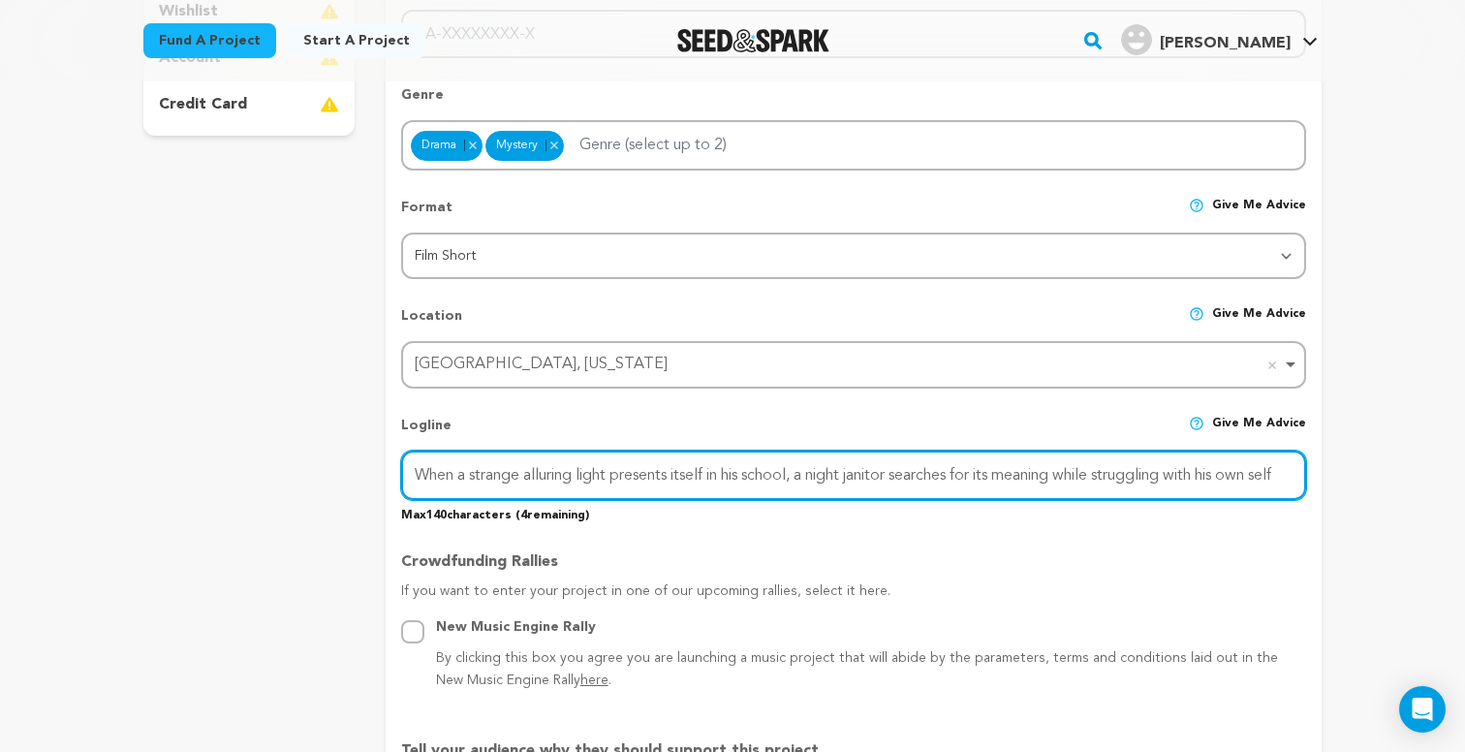
click at [1296, 472] on input "When a strange alluring light presents itself in his school, a night janitor se…" at bounding box center [853, 474] width 905 height 49
click at [904, 474] on input "When a strange alluring light presents itself in his school, a night janitor se…" at bounding box center [853, 474] width 905 height 49
drag, startPoint x: 1223, startPoint y: 472, endPoint x: 1087, endPoint y: 469, distance: 136.6
click at [1087, 469] on input "When a strange alluring light presents itself in his school, a night janitor mu…" at bounding box center [853, 474] width 905 height 49
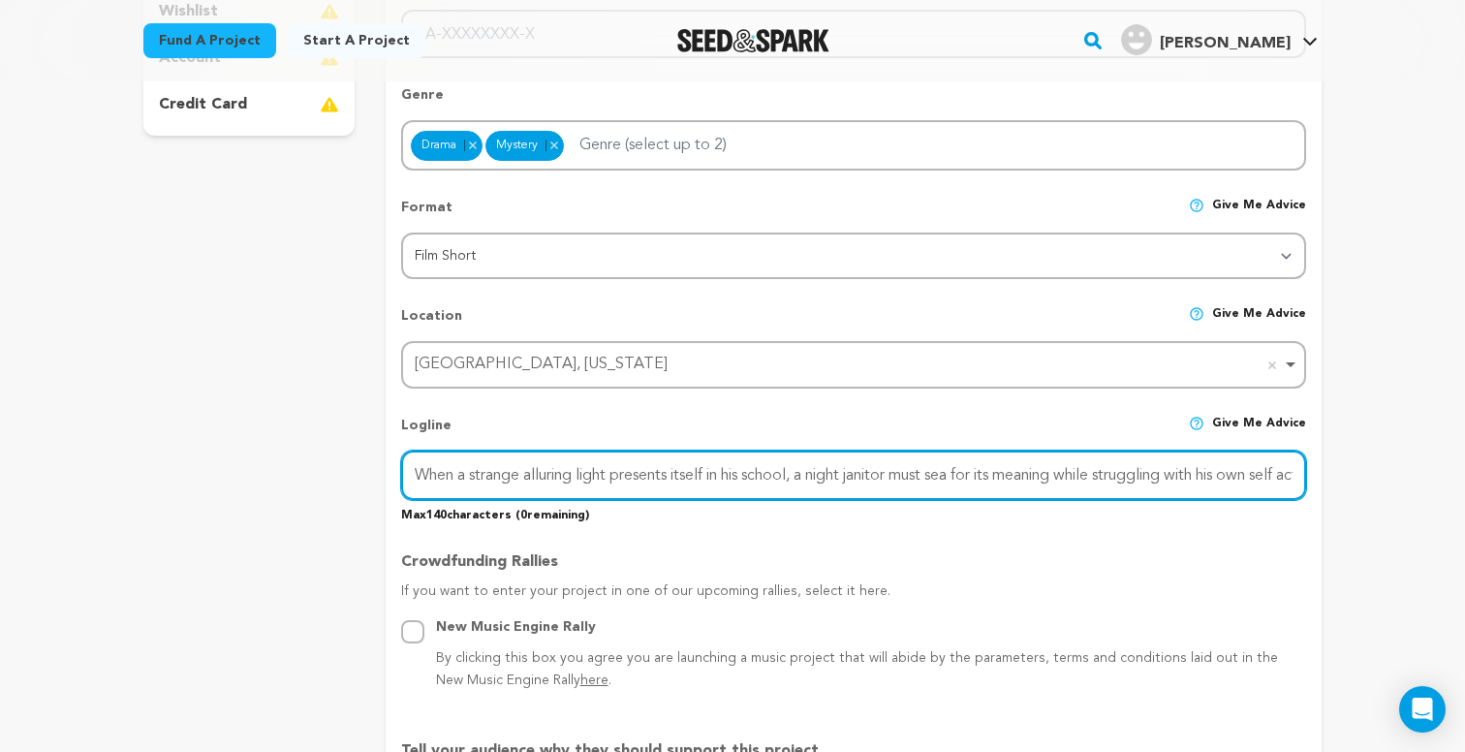
click at [1099, 472] on input "When a strange alluring light presents itself in his school, a night janitor mu…" at bounding box center [853, 474] width 905 height 49
click at [968, 477] on input "When a strange alluring light presents itself in his school, a night janitor mu…" at bounding box center [853, 474] width 905 height 49
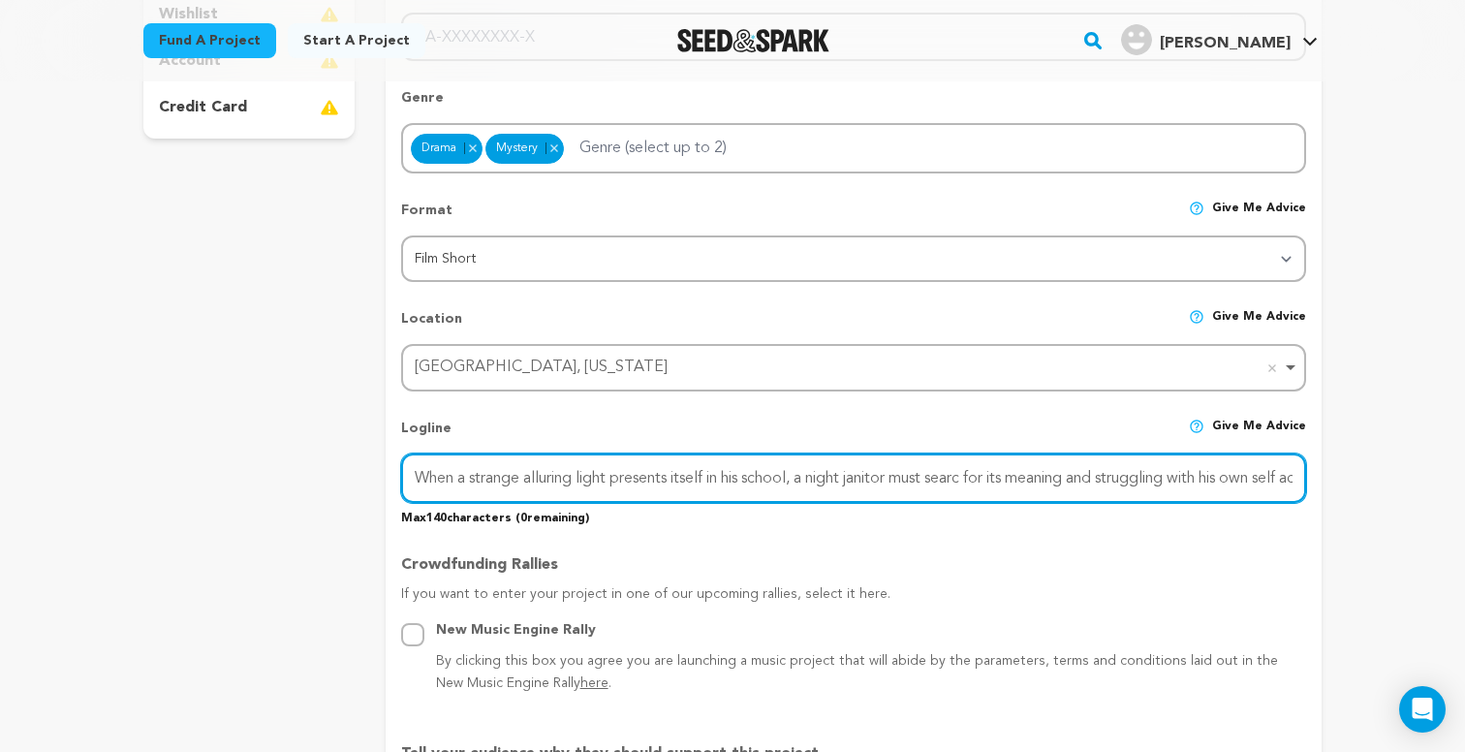
scroll to position [578, 0]
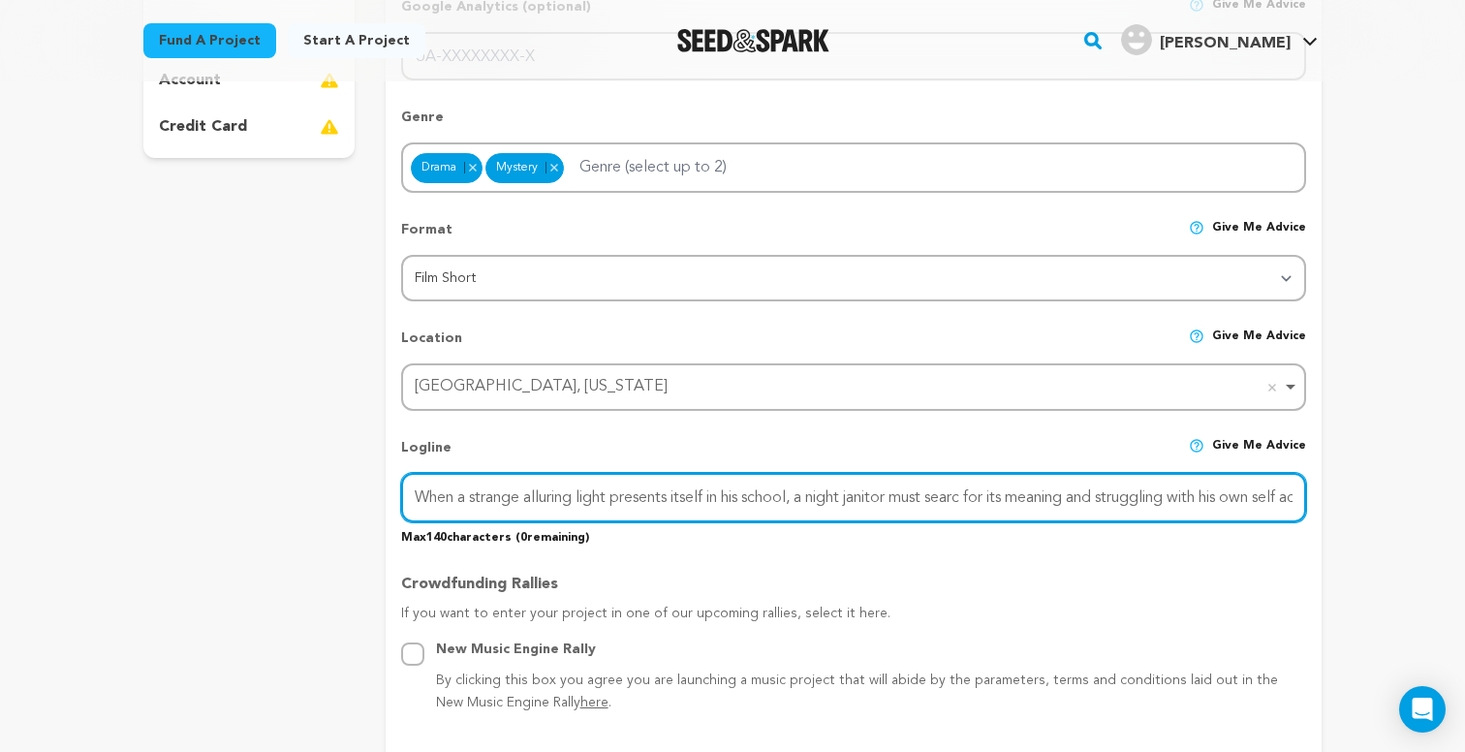
drag, startPoint x: 1127, startPoint y: 496, endPoint x: 1230, endPoint y: 502, distance: 103.8
click at [1230, 502] on input "When a strange alluring light presents itself in his school, a night janitor mu…" at bounding box center [853, 497] width 905 height 49
click at [984, 499] on input "When a strange alluring light presents itself in his school, a night janitor mu…" at bounding box center [853, 497] width 905 height 49
click at [1245, 496] on input "When a strange alluring light presents itself in his school, a night janitor mu…" at bounding box center [853, 497] width 905 height 49
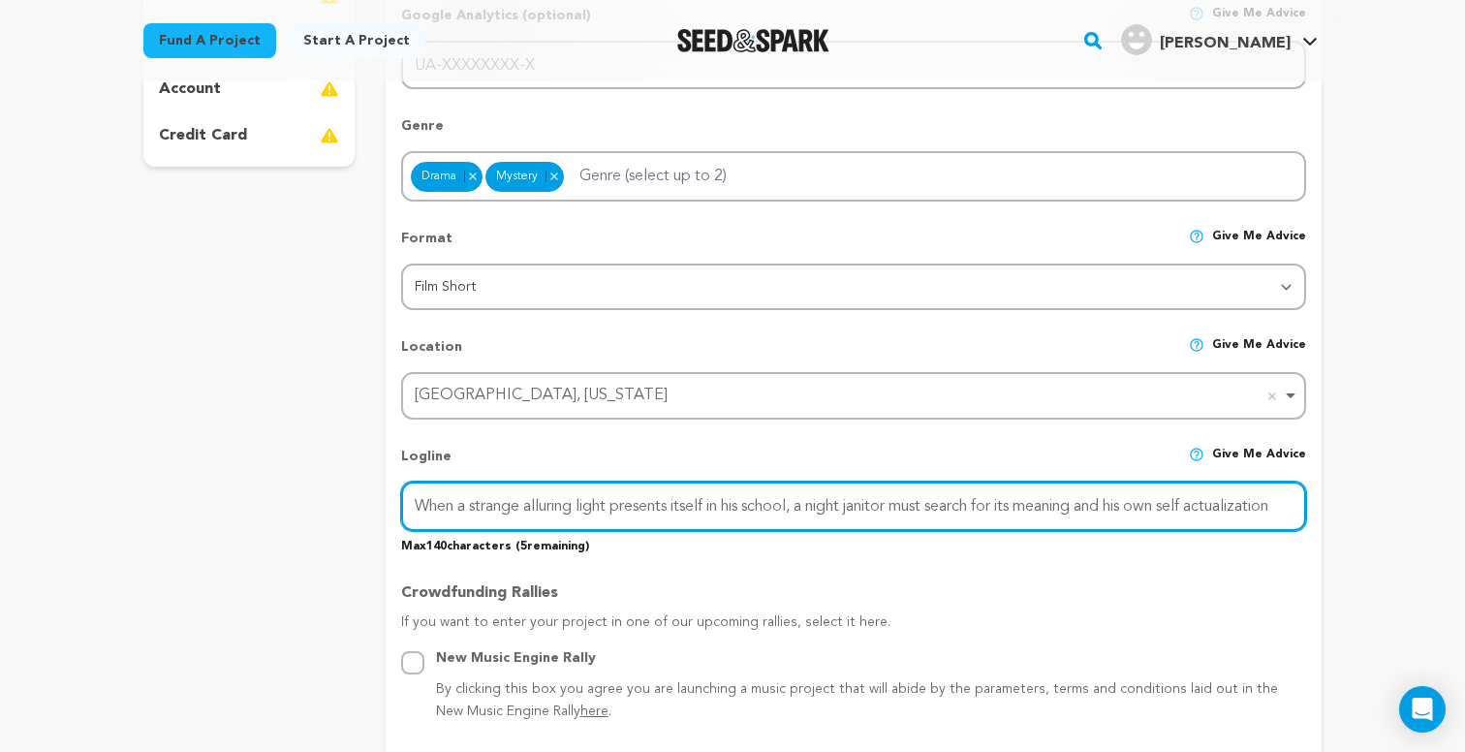
scroll to position [570, 0]
click at [1119, 505] on input "When a strange alluring light presents itself in his school, a night janitor mu…" at bounding box center [853, 505] width 905 height 49
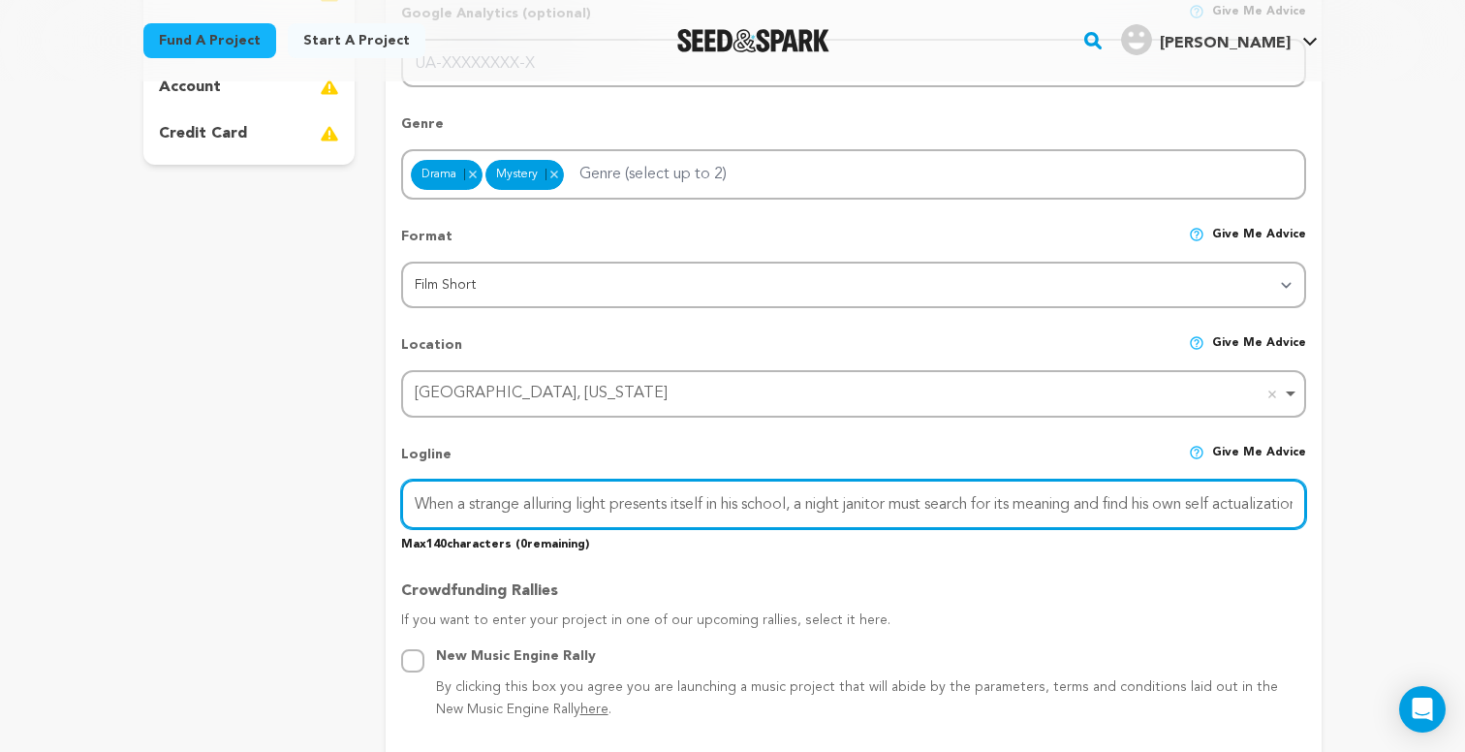
scroll to position [571, 0]
click at [1136, 504] on input "When a strange alluring light presents itself in his school, a night janitor mu…" at bounding box center [853, 503] width 905 height 49
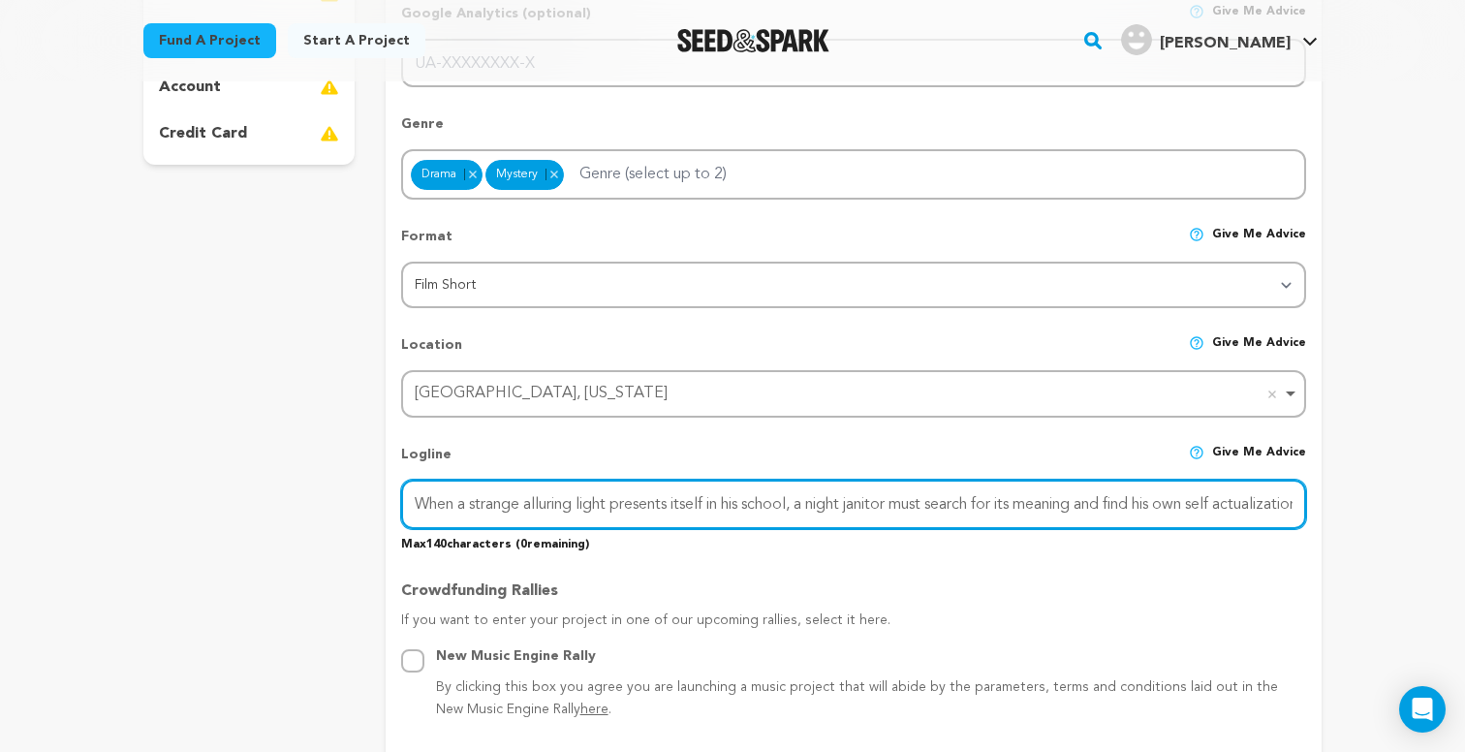
click at [1149, 505] on input "When a strange alluring light presents itself in his school, a night janitor mu…" at bounding box center [853, 503] width 905 height 49
click at [1125, 501] on input "When a strange alluring light presents itself in his school, a night janitor mu…" at bounding box center [853, 503] width 905 height 49
click at [1144, 504] on input "When a strange alluring light presents itself in his school, a night janitor mu…" at bounding box center [853, 503] width 905 height 49
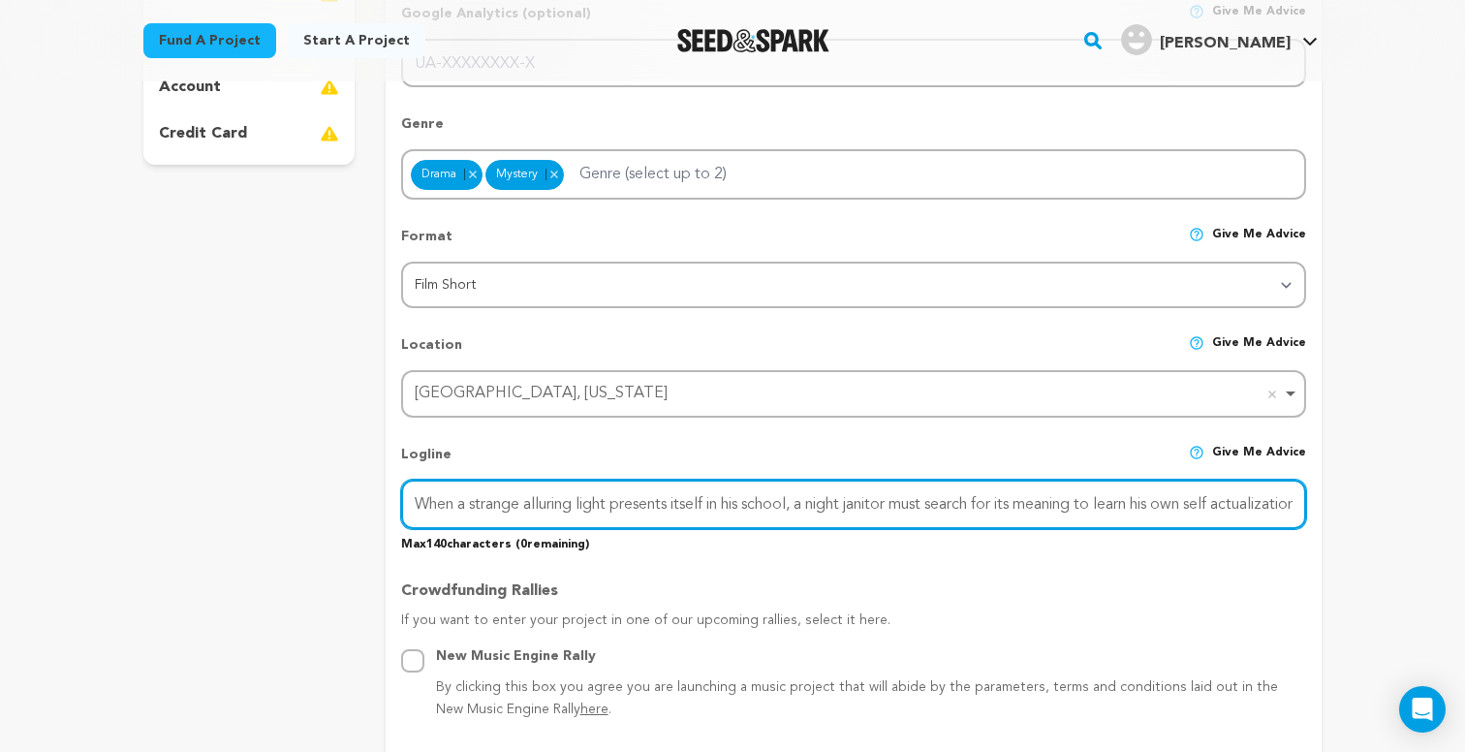
click at [1144, 504] on input "When a strange alluring light presents itself in his school, a night janitor mu…" at bounding box center [853, 503] width 905 height 49
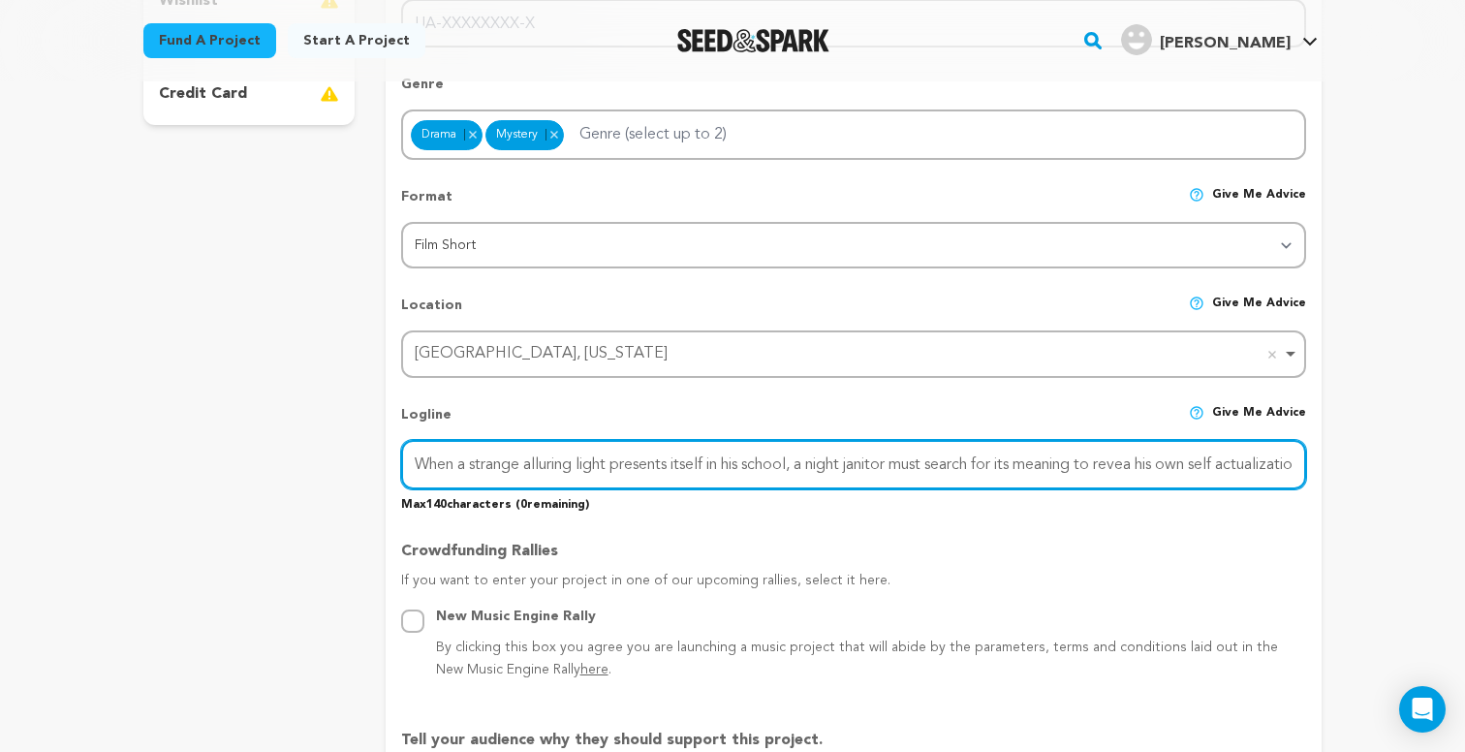
scroll to position [626, 0]
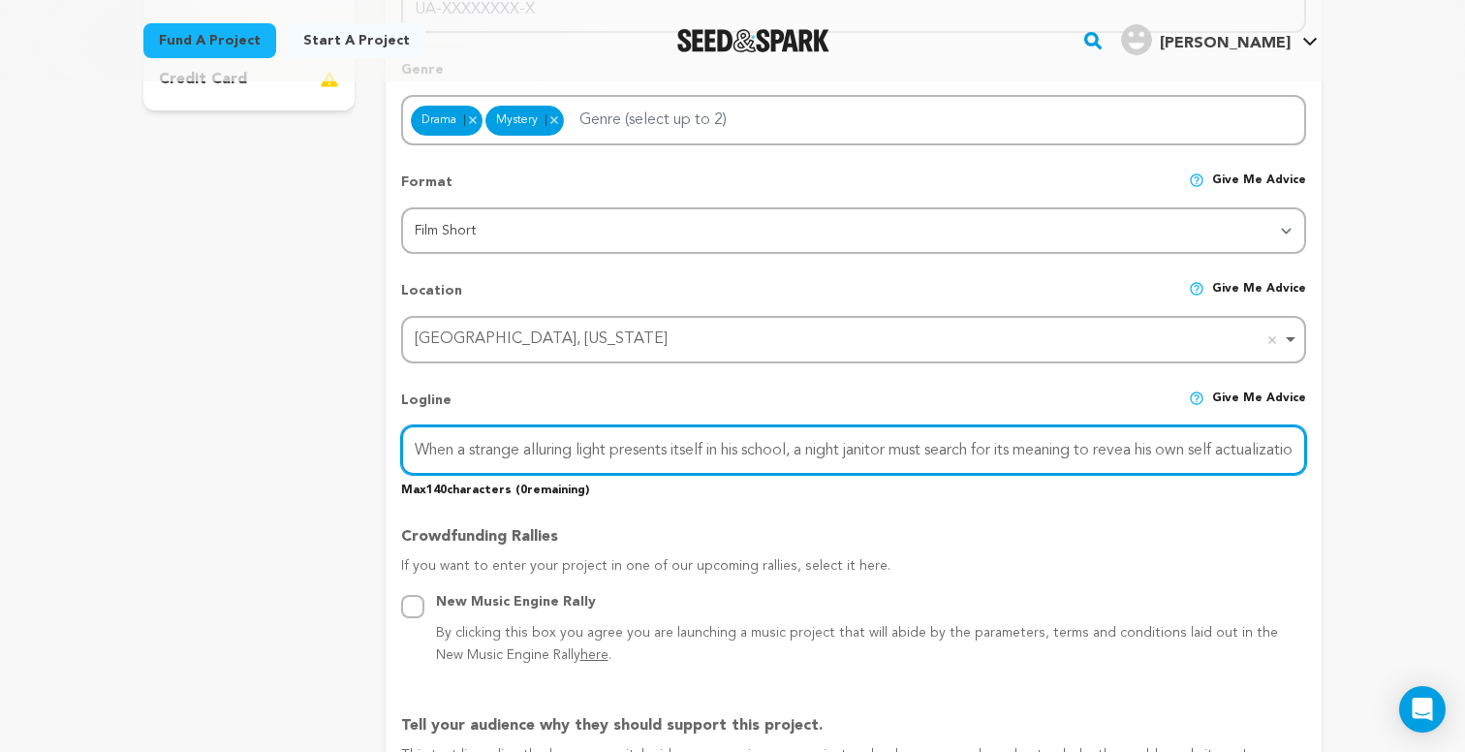
drag, startPoint x: 1222, startPoint y: 449, endPoint x: 1305, endPoint y: 448, distance: 82.3
click at [1305, 448] on input "When a strange alluring light presents itself in his school, a night janitor mu…" at bounding box center [853, 449] width 905 height 49
click at [1158, 448] on input "When a strange alluring light presents itself in his school, a night janitor mu…" at bounding box center [853, 449] width 905 height 49
click at [1110, 448] on input "When a strange alluring light presents itself in his school, a night janitor mu…" at bounding box center [853, 449] width 905 height 49
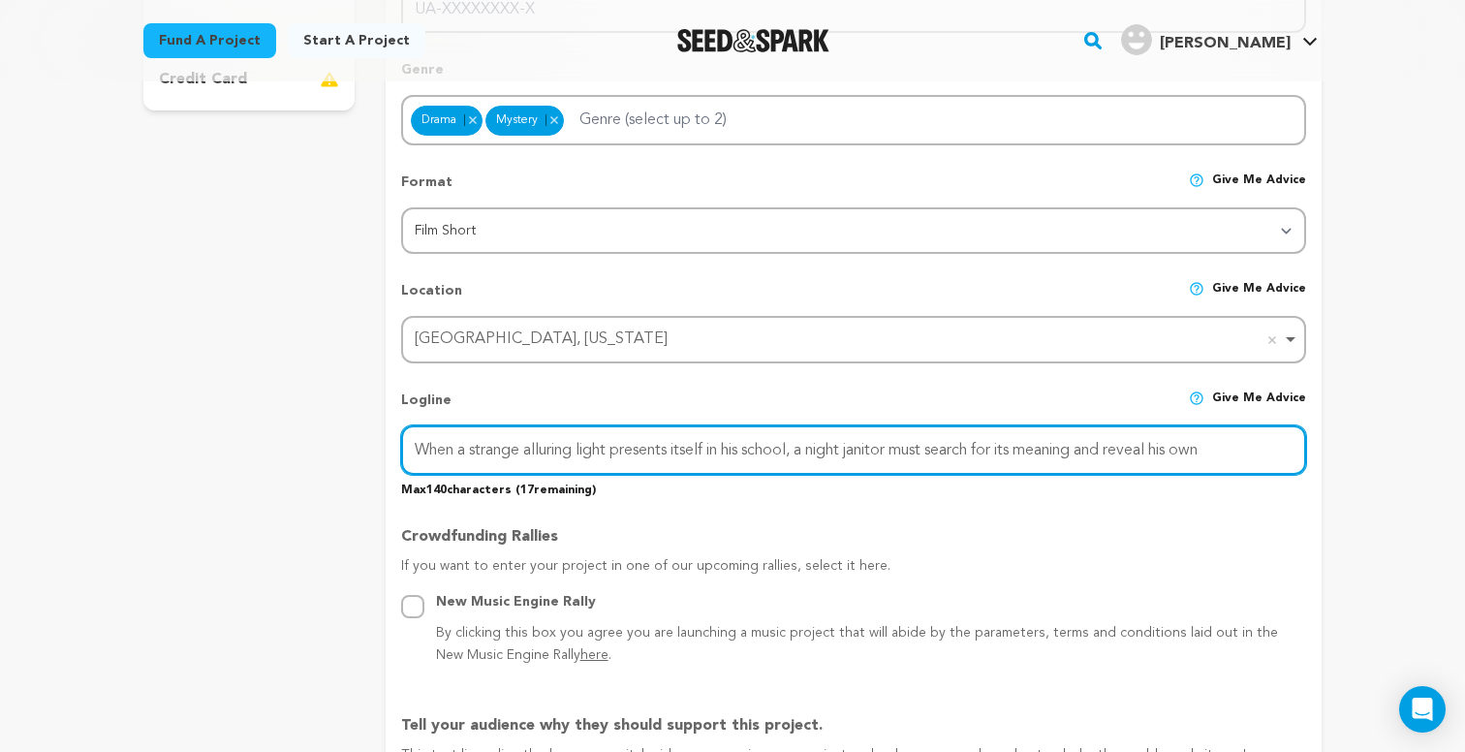
click at [1218, 448] on input "When a strange alluring light presents itself in his school, a night janitor mu…" at bounding box center [853, 449] width 905 height 49
click at [823, 450] on input "When a strange alluring light presents itself in his school, a night janitor mu…" at bounding box center [853, 449] width 905 height 49
click at [1166, 444] on input "When a strange alluring light presents itself in his school, a lonely night jan…" at bounding box center [853, 449] width 905 height 49
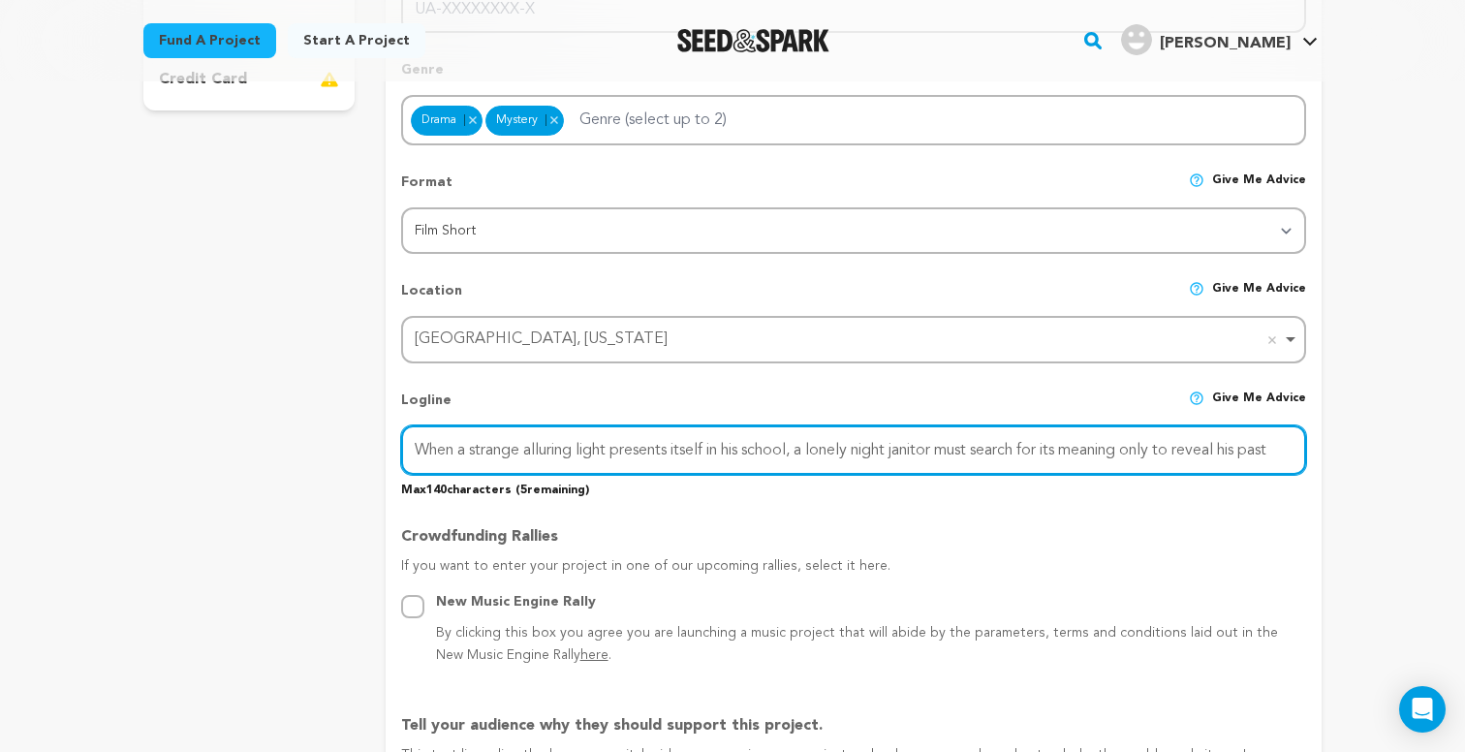
click at [1220, 451] on input "When a strange alluring light presents itself in his school, a lonely night jan…" at bounding box center [853, 449] width 905 height 49
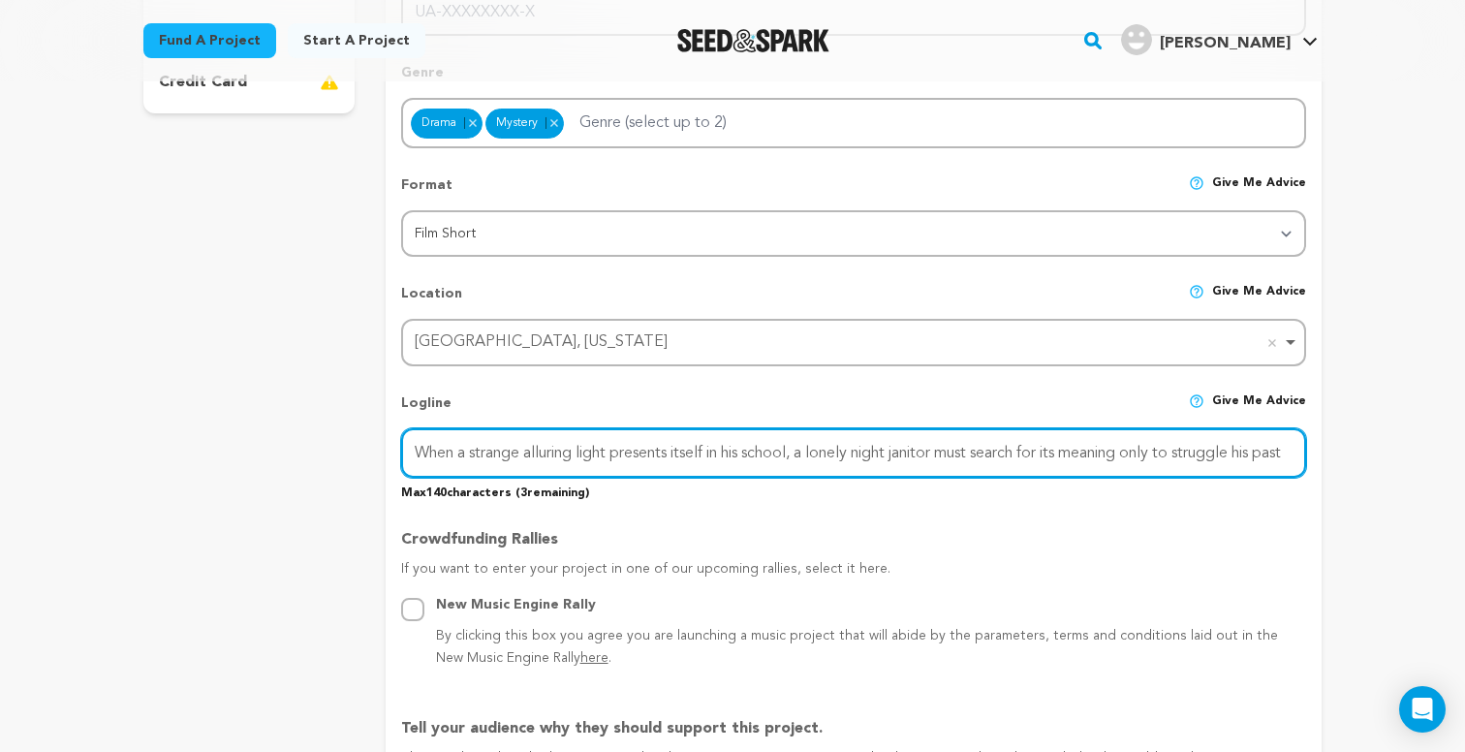
scroll to position [623, 0]
drag, startPoint x: 1154, startPoint y: 450, endPoint x: 1271, endPoint y: 446, distance: 117.3
click at [1271, 446] on input "When a strange alluring light presents itself in his school, a lonely night jan…" at bounding box center [853, 452] width 905 height 49
click at [1221, 450] on input "When a strange alluring light presents itself in his school, a lonely night jan…" at bounding box center [853, 452] width 905 height 49
click at [1293, 449] on input "When a strange alluring light presents itself in his school, a lonely night jan…" at bounding box center [853, 452] width 905 height 49
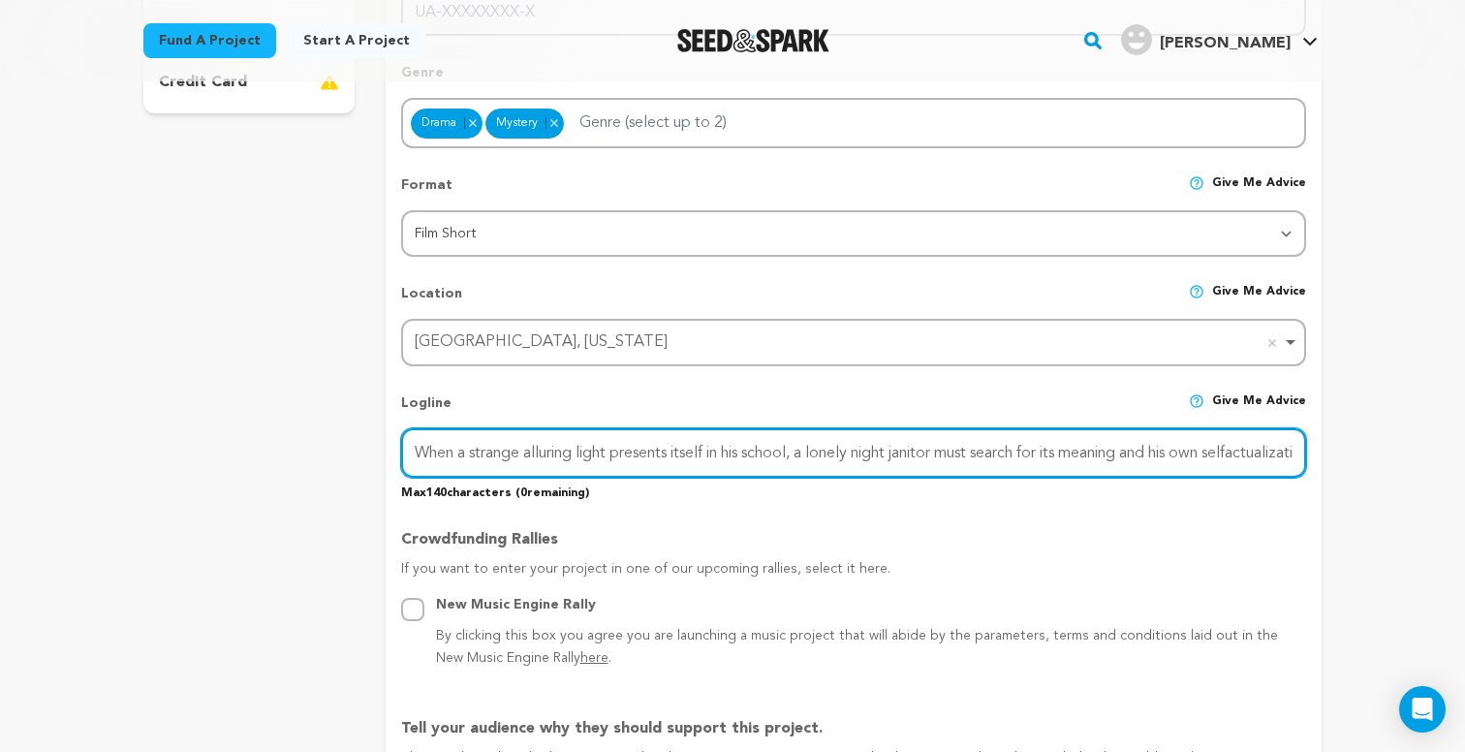
drag, startPoint x: 1191, startPoint y: 449, endPoint x: 1289, endPoint y: 459, distance: 98.3
click at [1289, 459] on input "When a strange alluring light presents itself in his school, a lonely night jan…" at bounding box center [853, 452] width 905 height 49
click at [1164, 448] on input "When a strange alluring light presents itself in his school, a lonely night jan…" at bounding box center [853, 452] width 905 height 49
click at [1198, 450] on input "When a strange alluring light presents itself in his school, a lonely night jan…" at bounding box center [853, 452] width 905 height 49
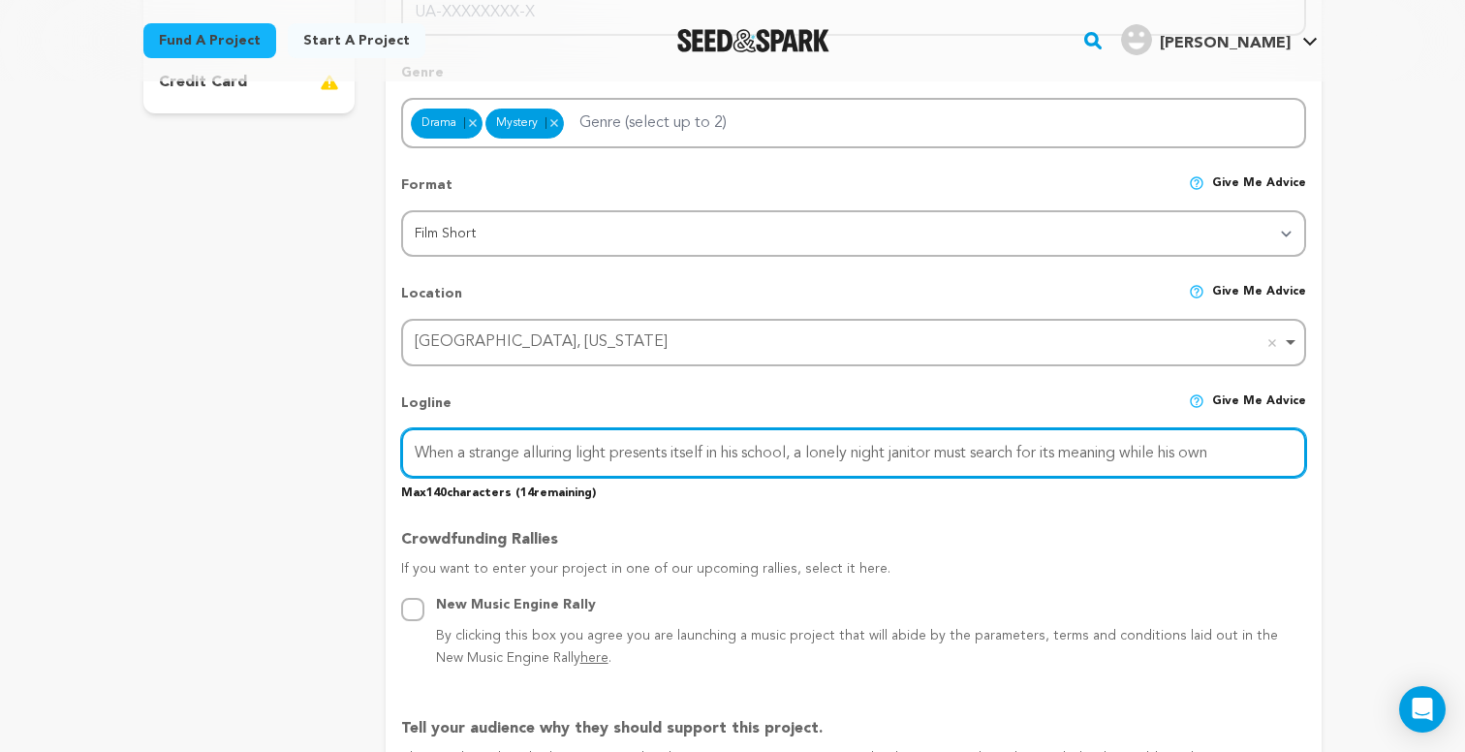
click at [1198, 450] on input "When a strange alluring light presents itself in his school, a lonely night jan…" at bounding box center [853, 452] width 905 height 49
click at [1283, 447] on input "When a strange alluring light presents itself in his school, a lonely night jan…" at bounding box center [853, 452] width 905 height 49
click at [1168, 453] on input "When a strange alluring light presents itself in his school, a lonely night jan…" at bounding box center [853, 452] width 905 height 49
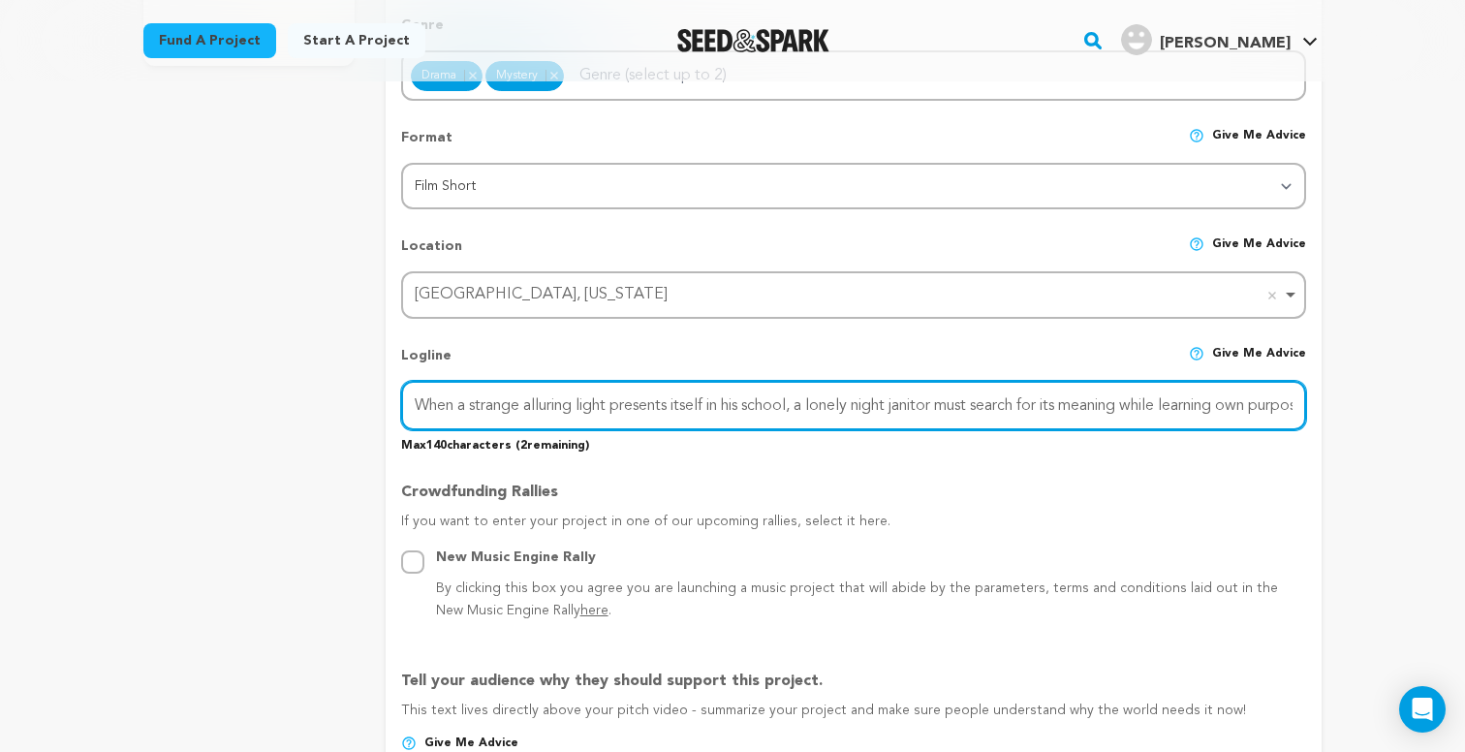
scroll to position [682, 0]
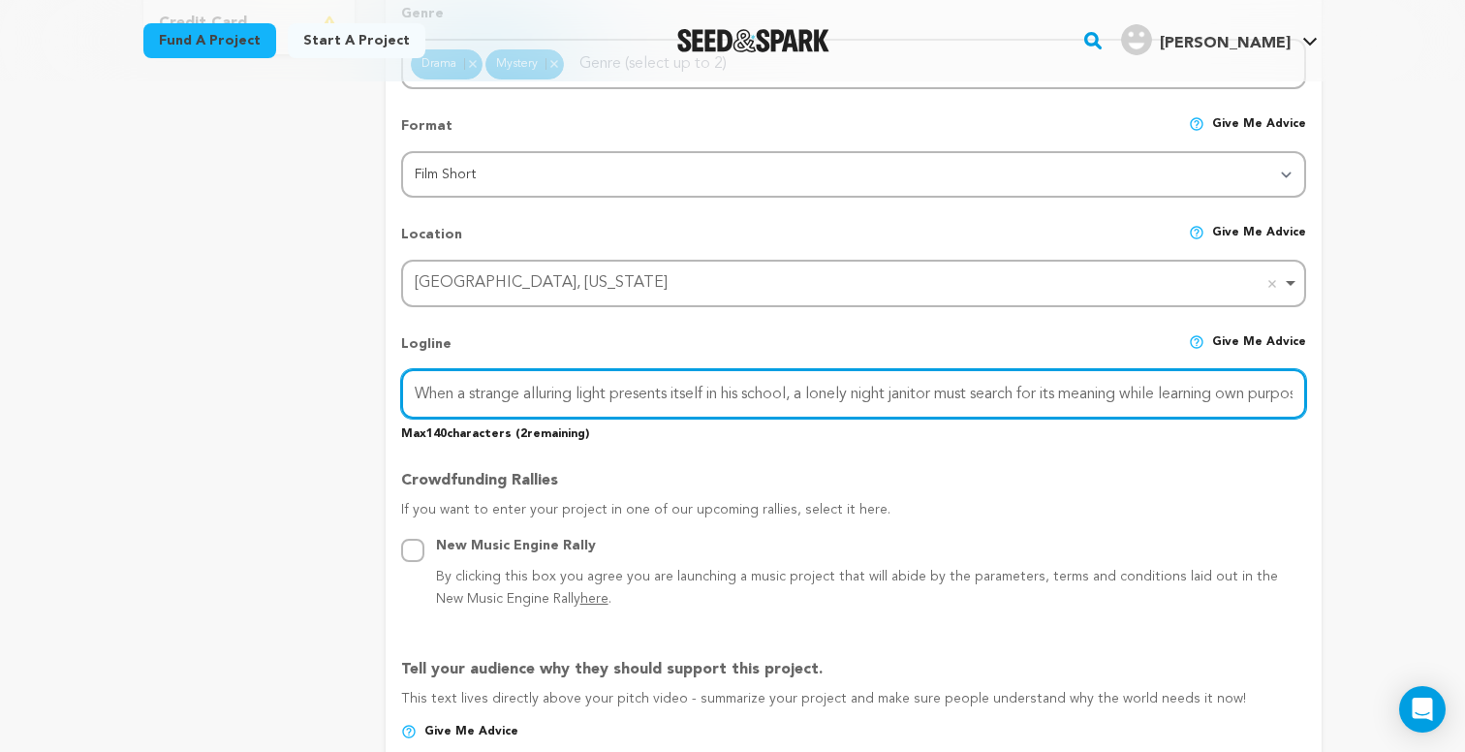
drag, startPoint x: 1265, startPoint y: 399, endPoint x: 1310, endPoint y: 402, distance: 44.7
click at [1310, 402] on form "Project Title Project Name NIGHT LIGHT (Phase 2) Project URL Give me advice Pro…" at bounding box center [854, 696] width 936 height 2183
click at [1194, 393] on input "When a strange alluring light presents itself in his school, a lonely night jan…" at bounding box center [853, 393] width 905 height 49
click at [1262, 388] on input "When a strange alluring light presents itself in his school, a lonely night jan…" at bounding box center [853, 393] width 905 height 49
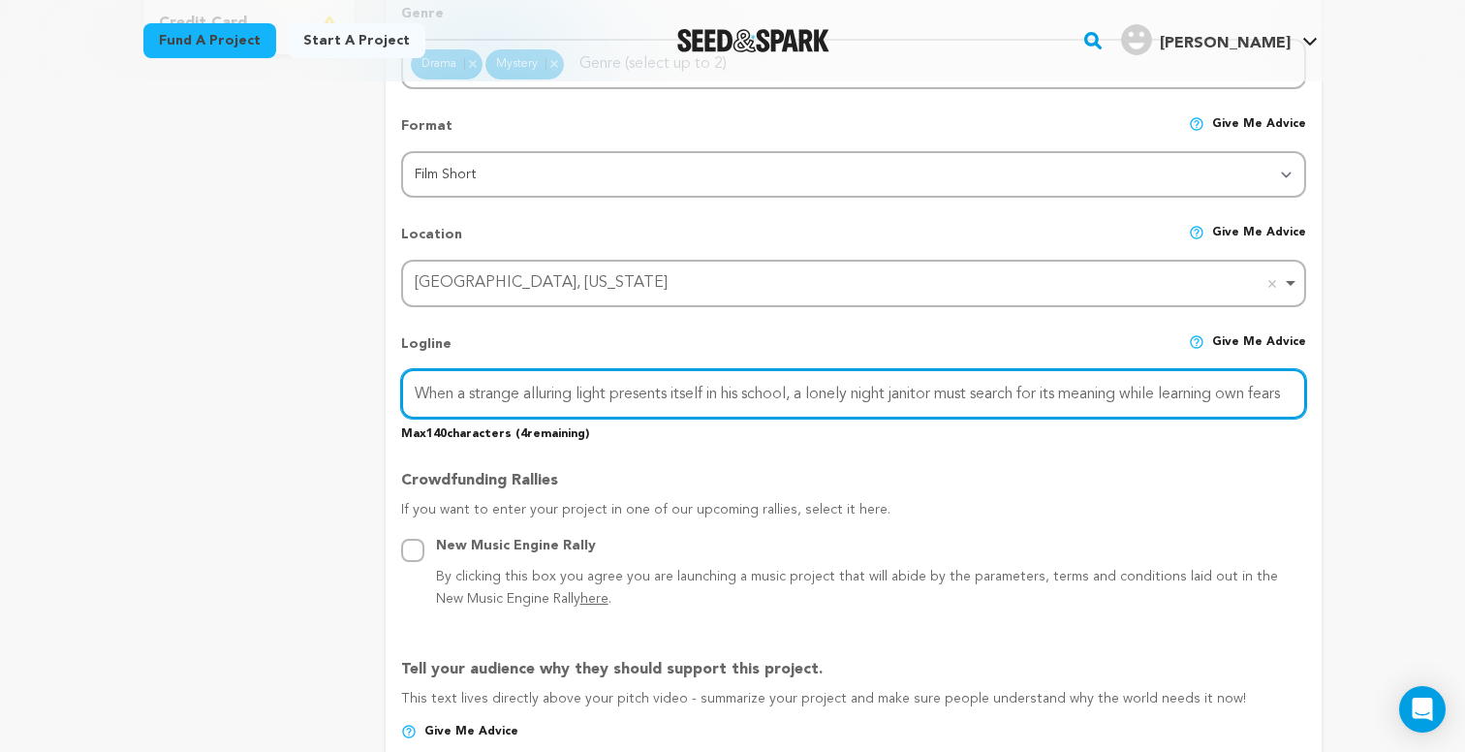
click at [1220, 393] on input "When a strange alluring light presents itself in his school, a lonely night jan…" at bounding box center [853, 393] width 905 height 49
drag, startPoint x: 1256, startPoint y: 394, endPoint x: 1305, endPoint y: 398, distance: 48.6
click at [1305, 398] on input "When a strange alluring light presents itself in his school, a lonely night jan…" at bounding box center [853, 393] width 905 height 49
click at [1292, 392] on input "When a strange alluring light presents itself in his school, a lonely night jan…" at bounding box center [853, 393] width 905 height 49
click at [1180, 394] on input "When a strange alluring light presents itself in his school, a lonely night jan…" at bounding box center [853, 393] width 905 height 49
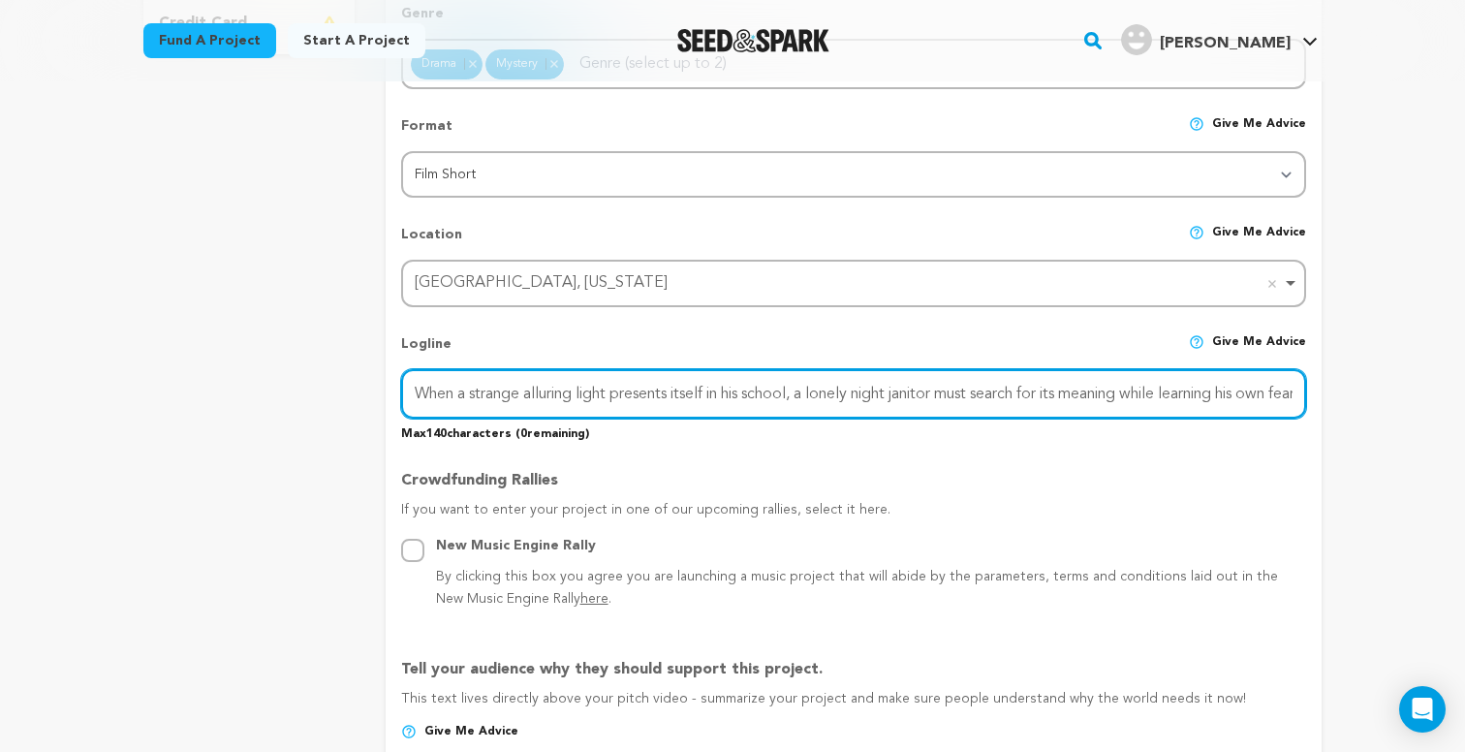
click at [1180, 394] on input "When a strange alluring light presents itself in his school, a lonely night jan…" at bounding box center [853, 393] width 905 height 49
drag, startPoint x: 1251, startPoint y: 390, endPoint x: 1301, endPoint y: 386, distance: 49.6
click at [1301, 386] on input "When a strange alluring light presents itself in his school, a lonely night jan…" at bounding box center [853, 393] width 905 height 49
click at [1259, 389] on input "When a strange alluring light presents itself in his school, a lonely night jan…" at bounding box center [853, 393] width 905 height 49
drag, startPoint x: 1274, startPoint y: 389, endPoint x: 1290, endPoint y: 389, distance: 16.5
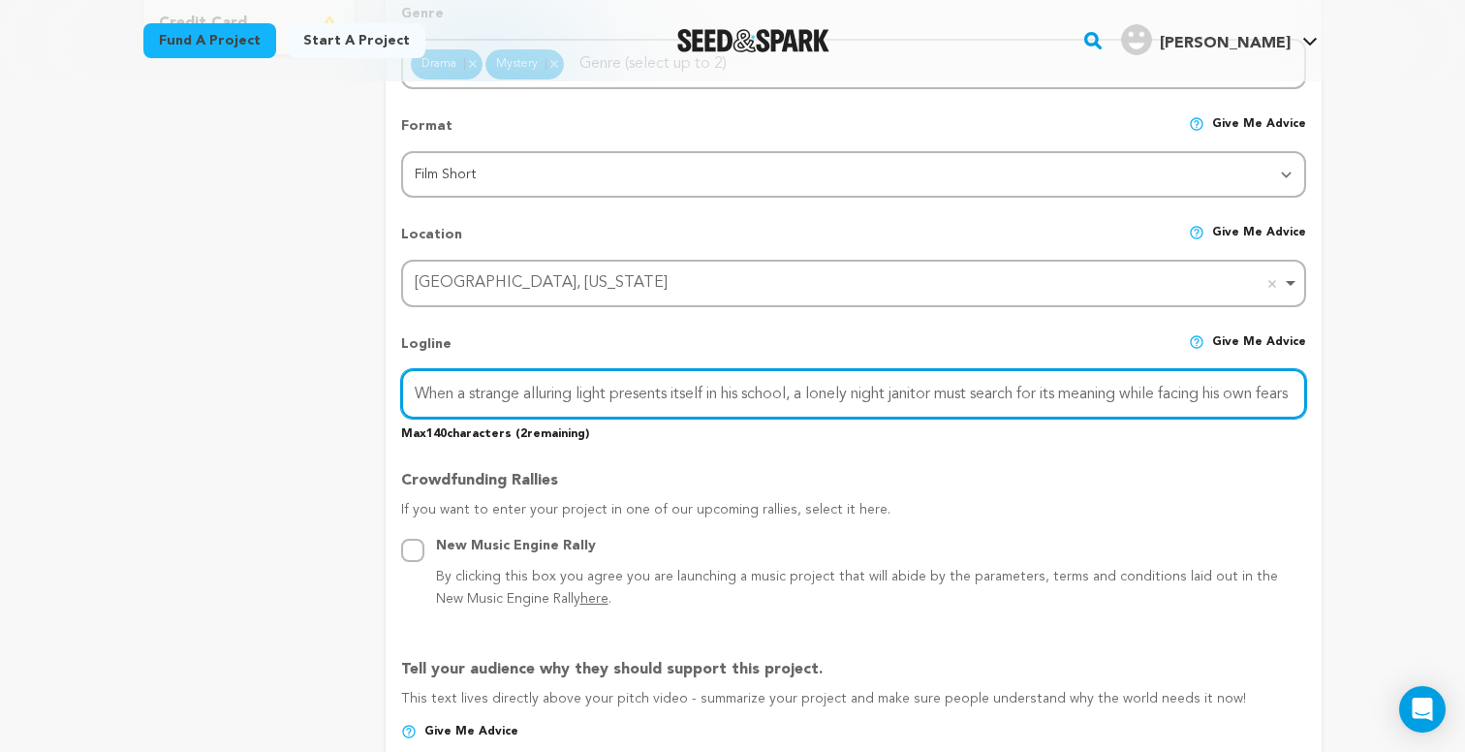
click at [1290, 389] on input "When a strange alluring light presents itself in his school, a lonely night jan…" at bounding box center [853, 393] width 905 height 49
type input "When a strange alluring light presents itself in his school, a lonely night jan…"
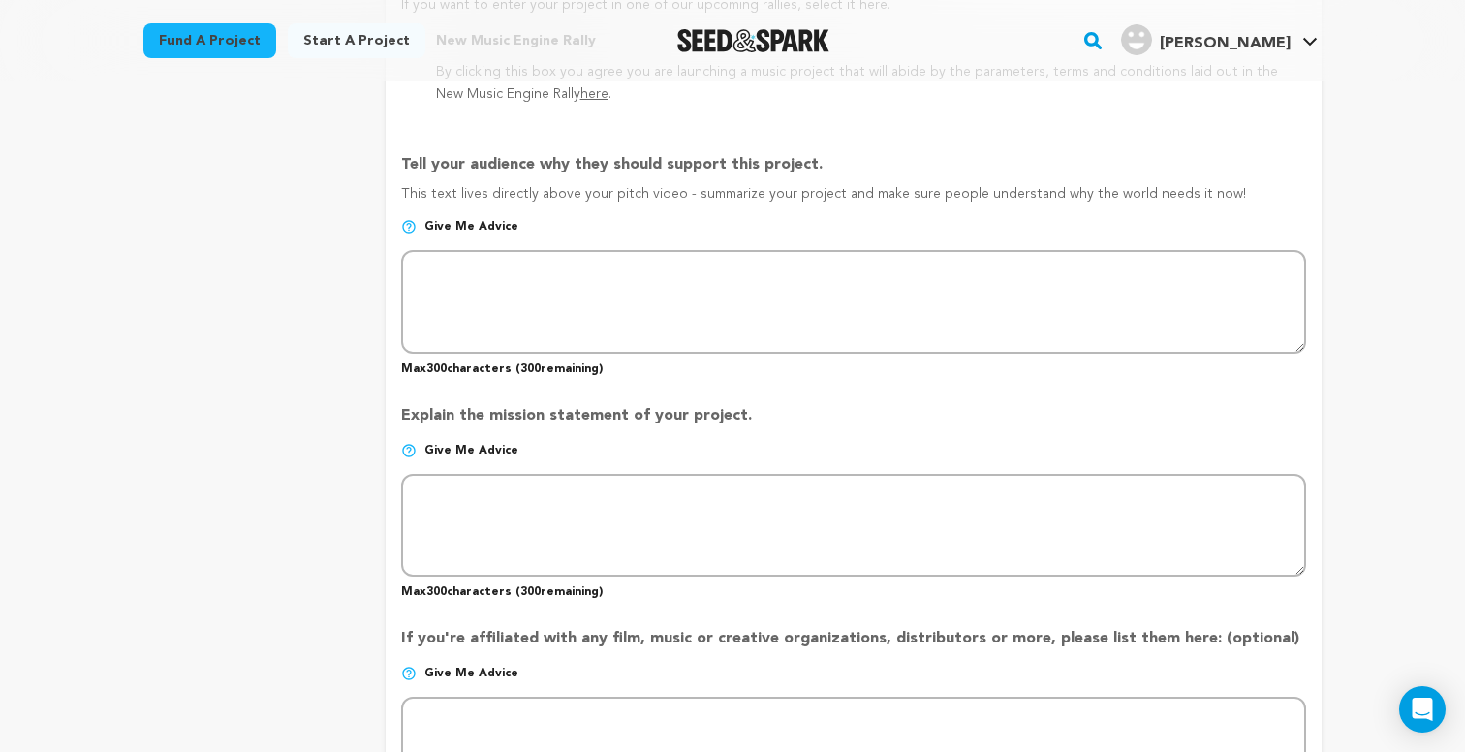
scroll to position [1187, 0]
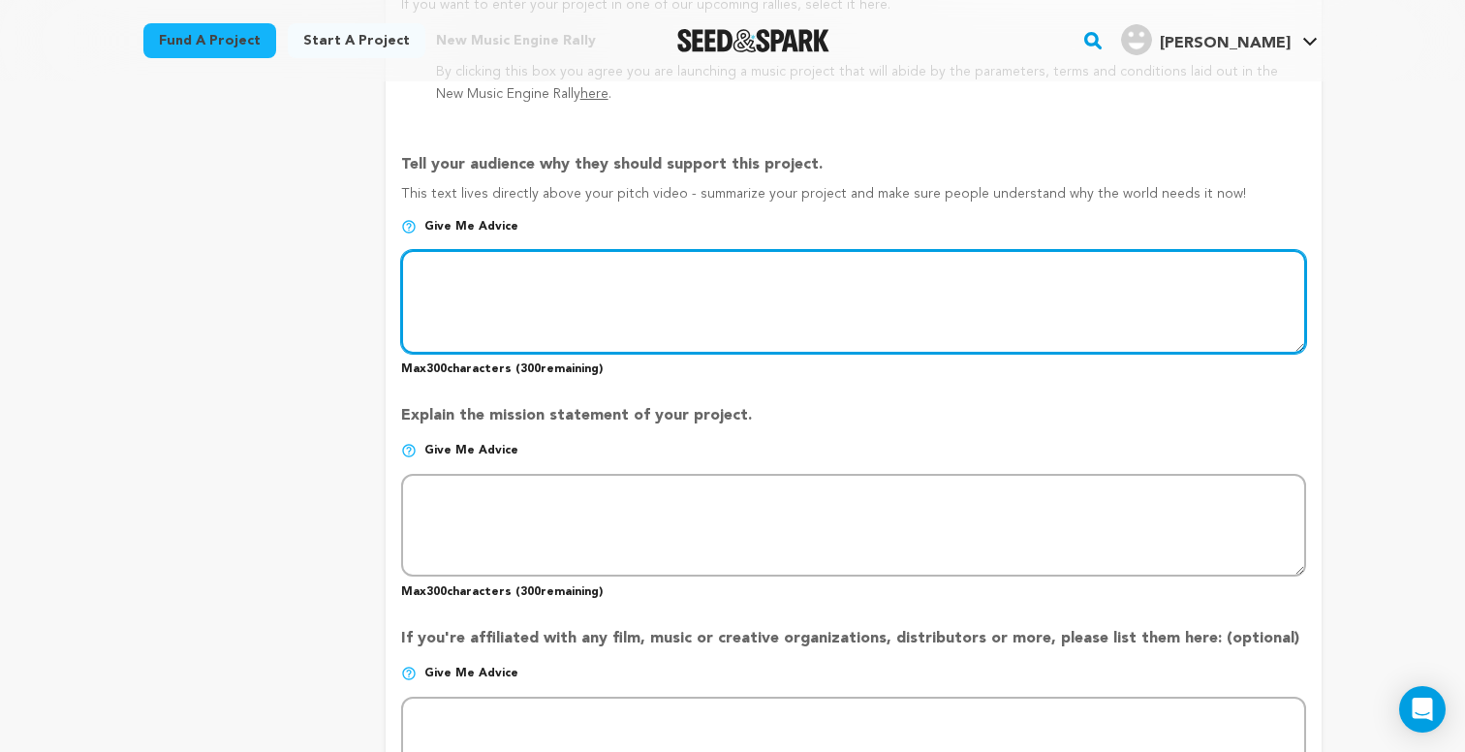
click at [675, 296] on textarea at bounding box center [853, 301] width 905 height 103
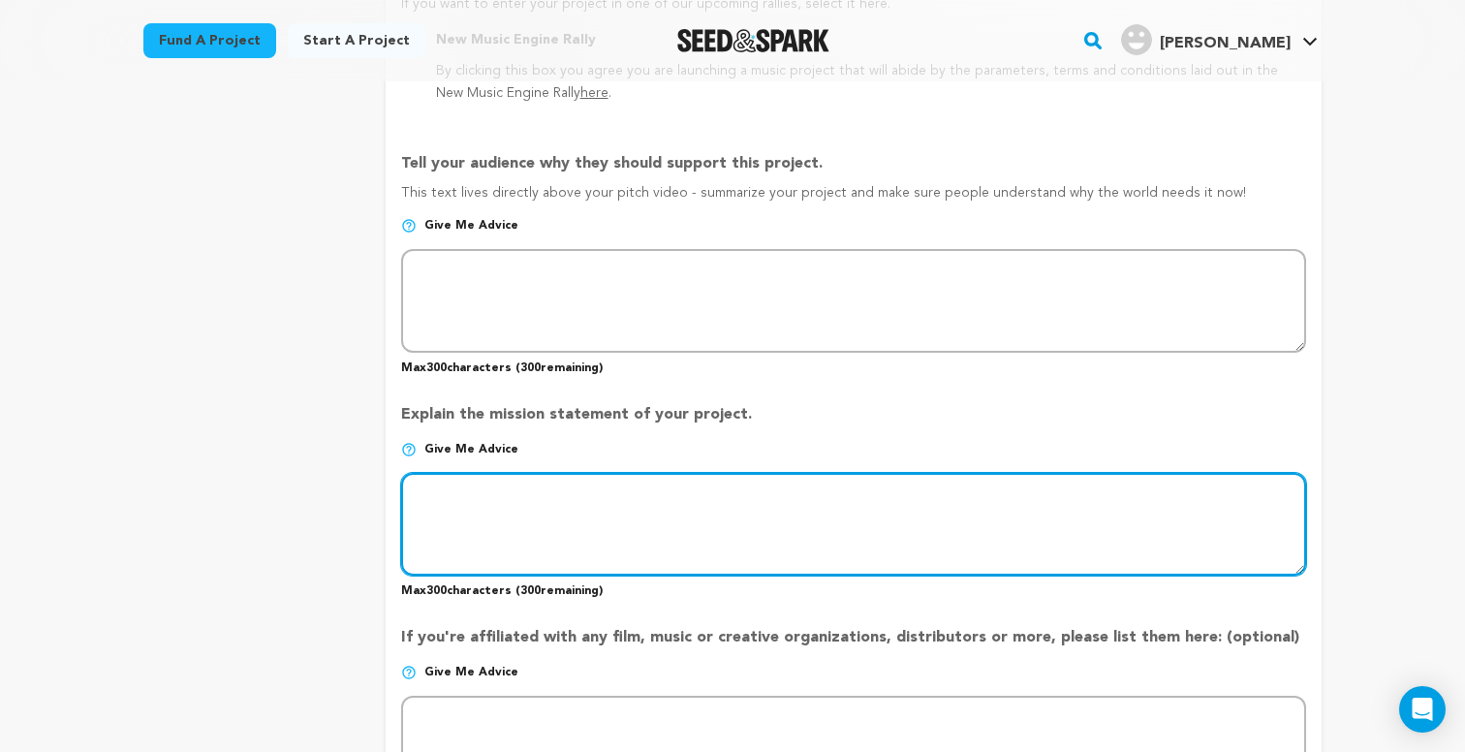
click at [942, 500] on textarea at bounding box center [853, 524] width 905 height 103
paste textarea "Night Light is a deeply human story about memory, regret, and the quiet lives t…"
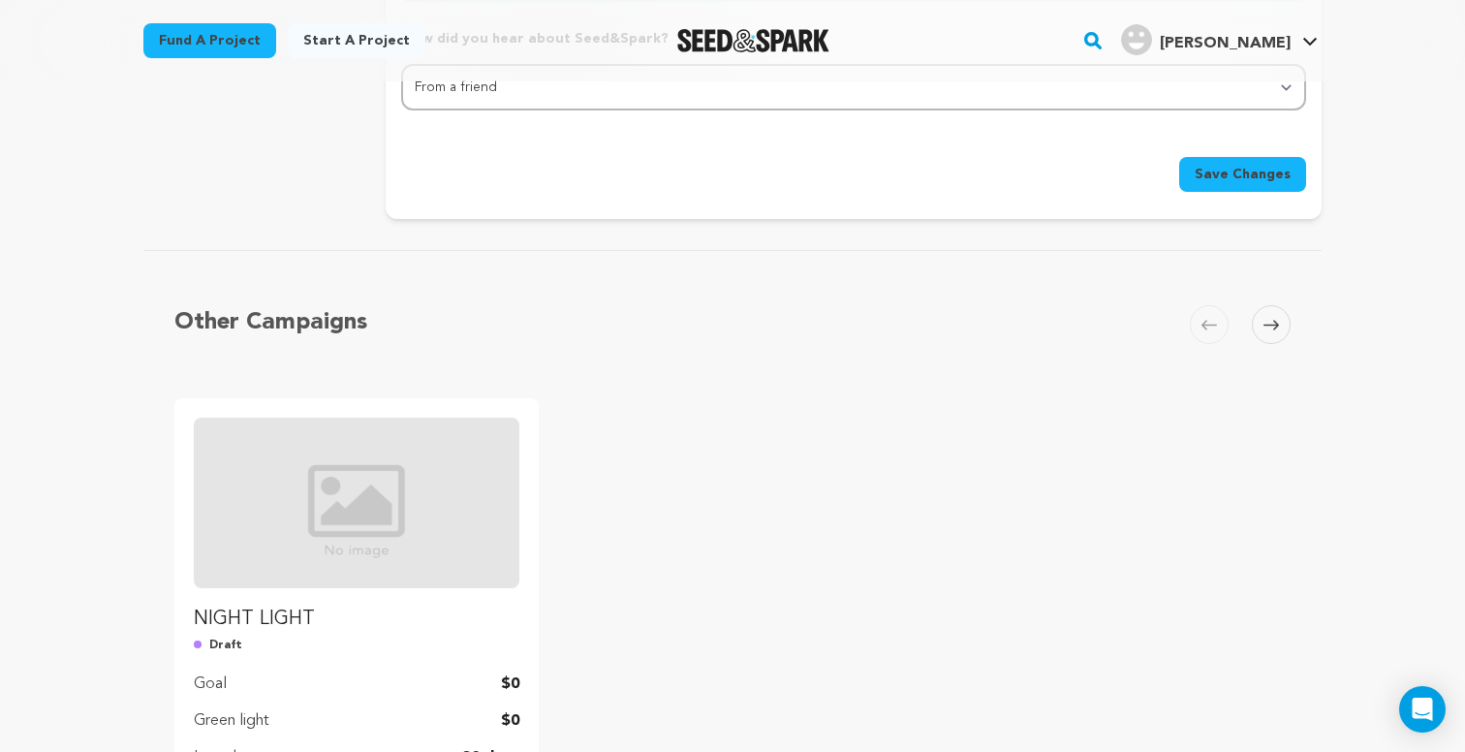
scroll to position [2258, 0]
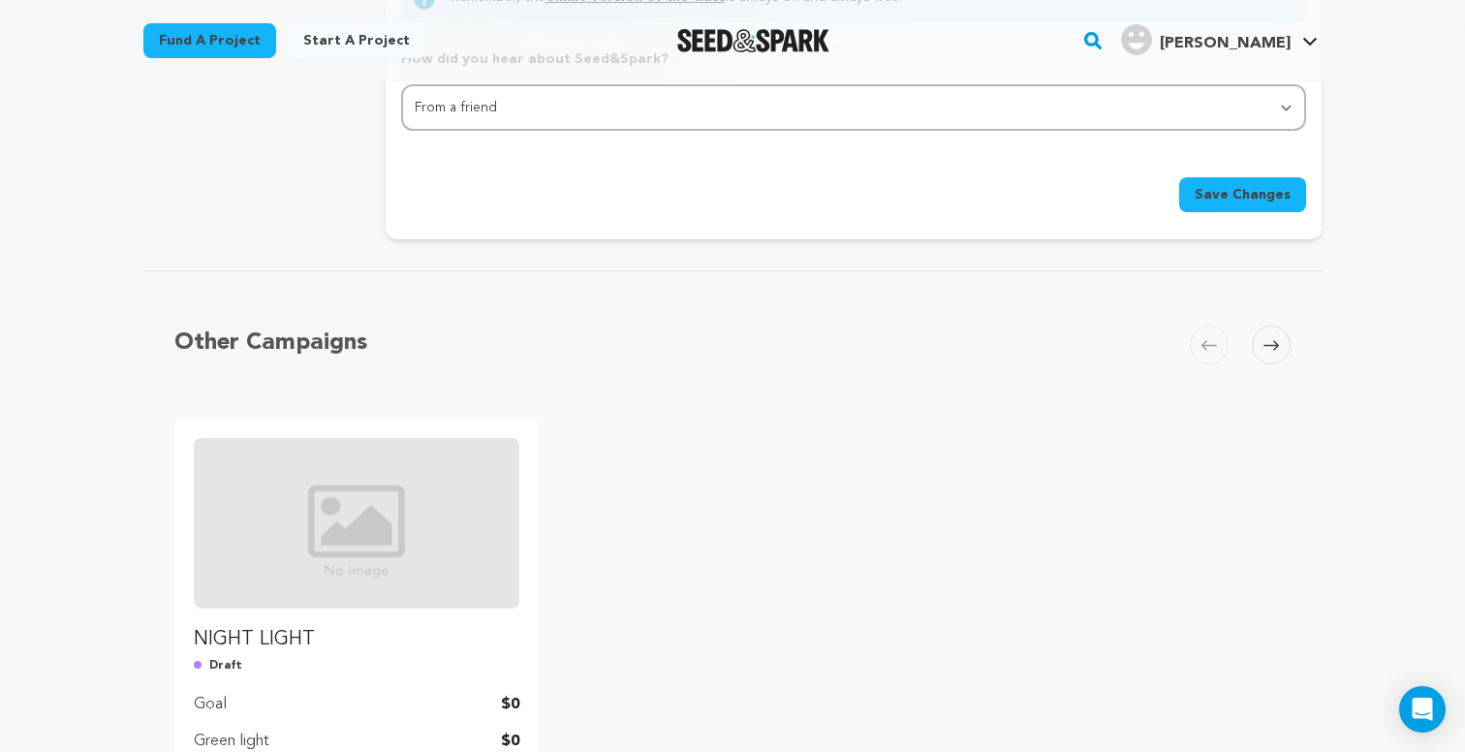
type textarea "Night Light is a deeply human story about memory, regret, and the quiet lives t…"
click at [1248, 194] on span "Save Changes" at bounding box center [1242, 194] width 96 height 19
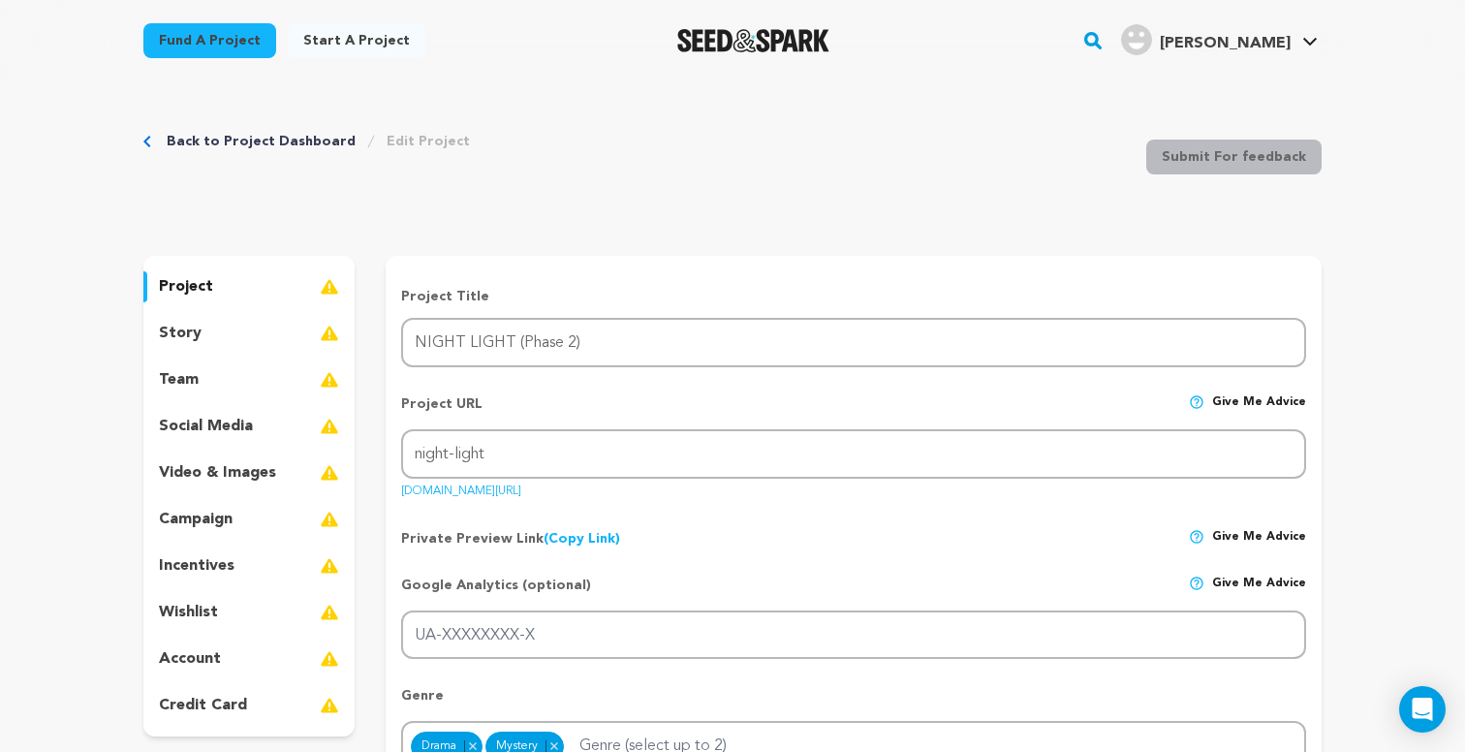
scroll to position [1080, 0]
